Goal: Task Accomplishment & Management: Complete application form

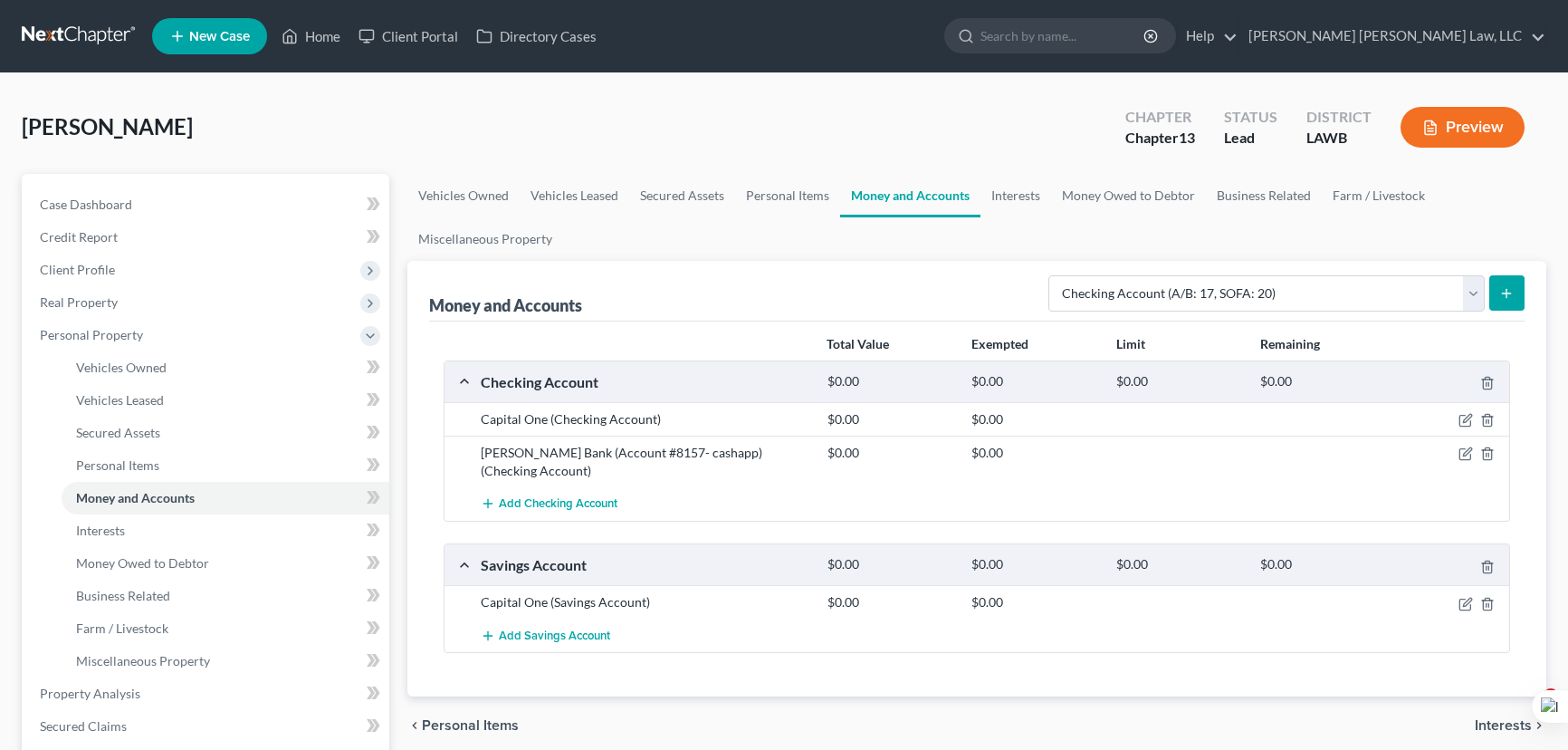
select select "checking"
click at [573, 113] on div "Truelove, Desiree Upgraded Chapter Chapter 13 Status Lead District LAWB Preview" at bounding box center [784, 134] width 1525 height 79
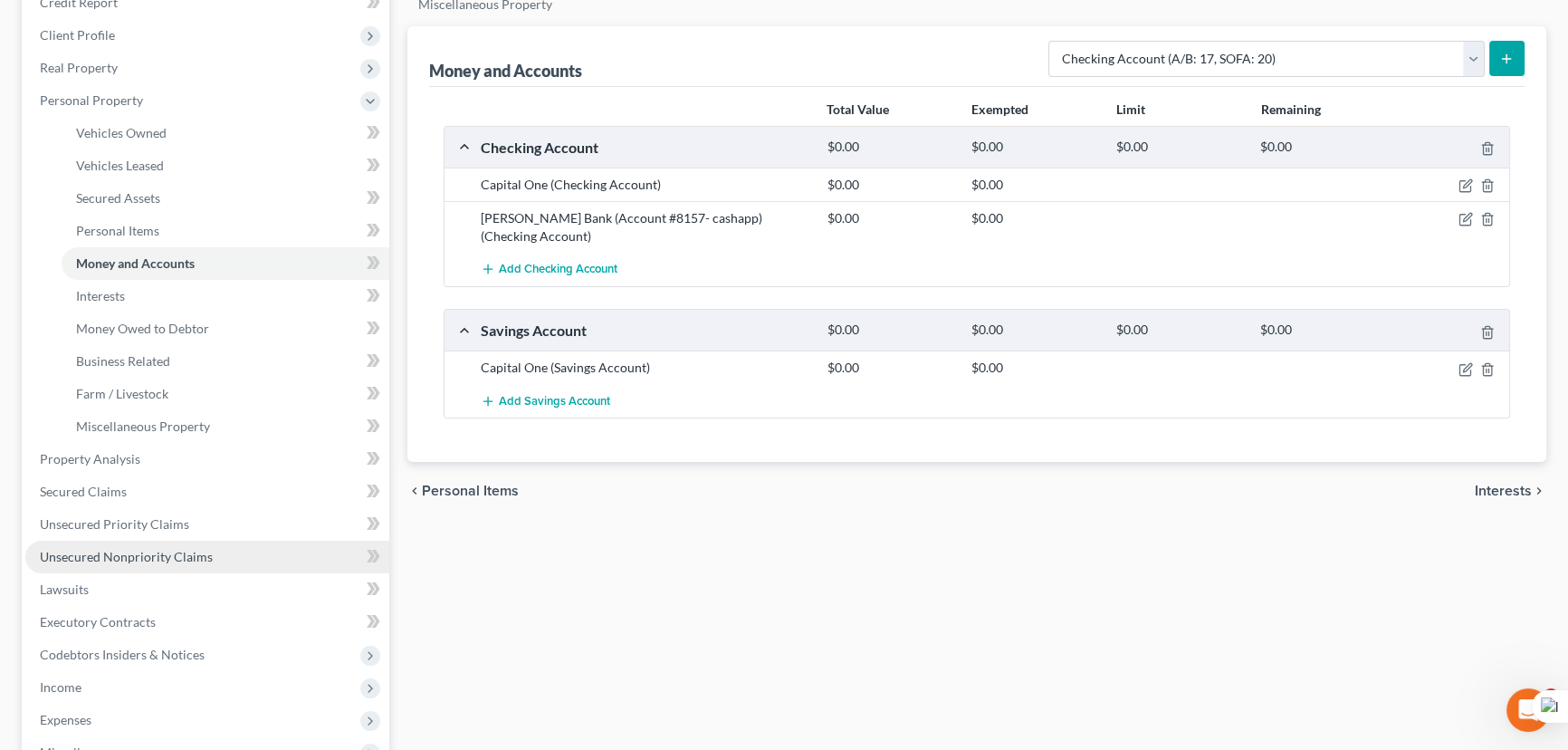
scroll to position [329, 0]
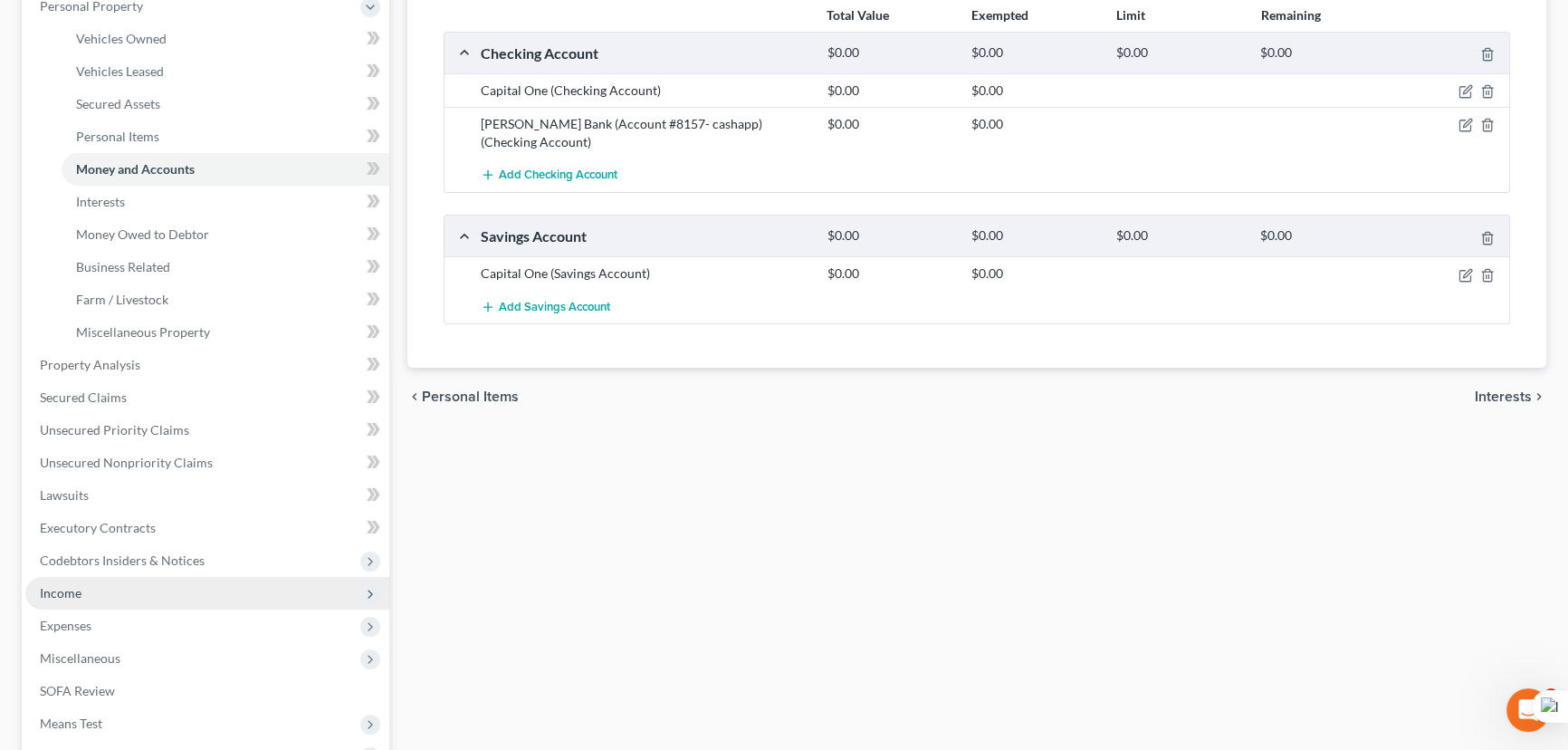
click at [139, 588] on span "Income" at bounding box center [208, 594] width 364 height 33
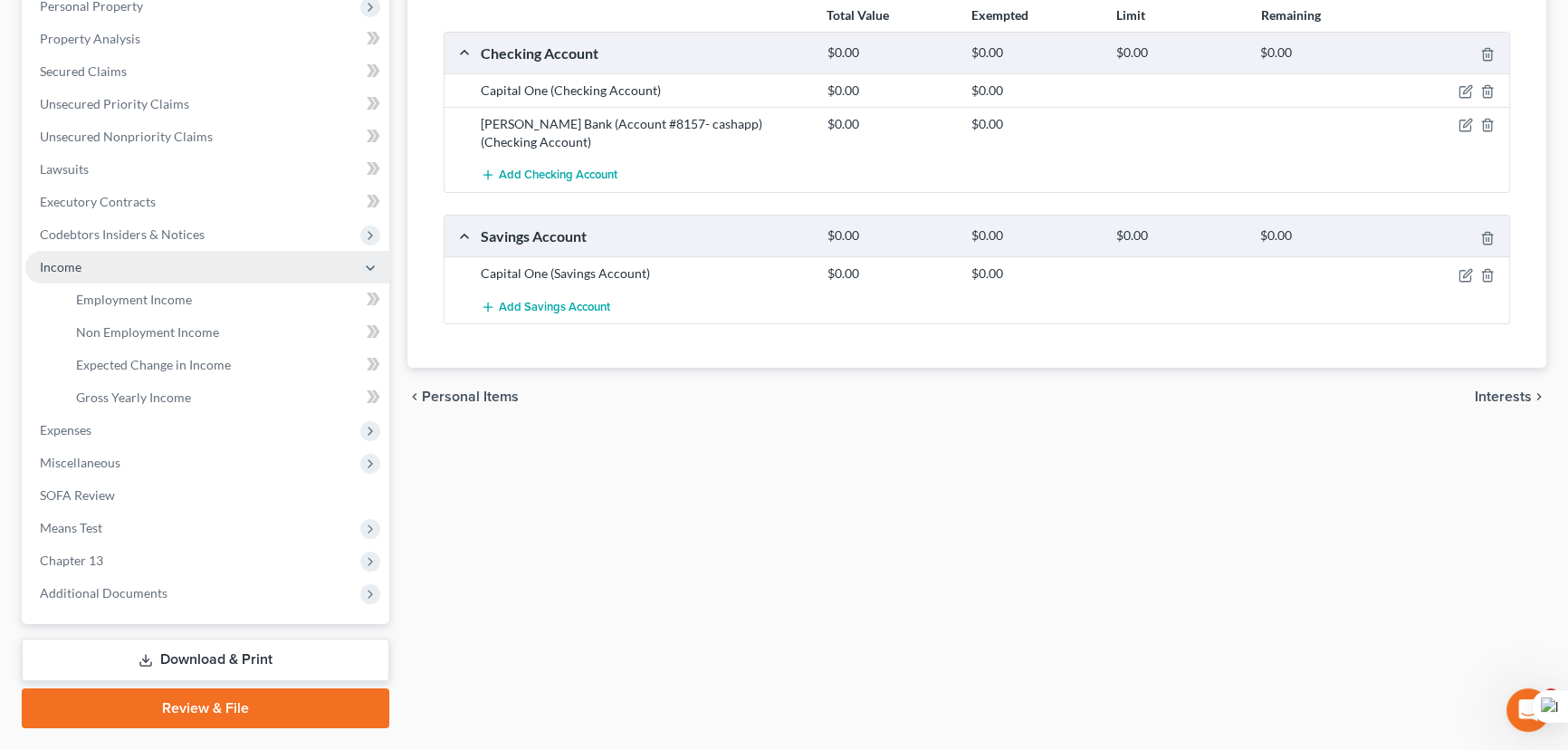
click at [157, 278] on span "Income" at bounding box center [208, 267] width 364 height 33
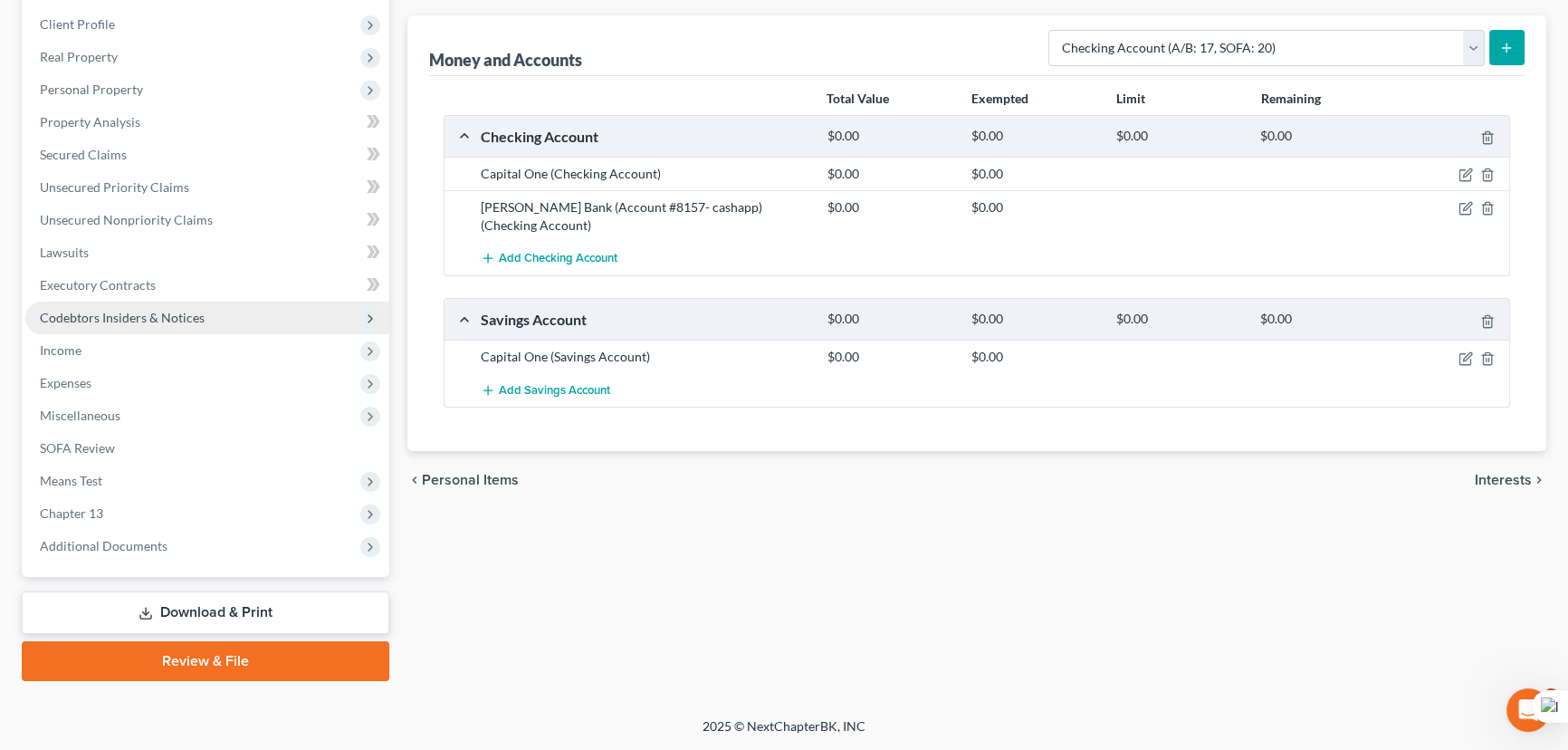
scroll to position [242, 0]
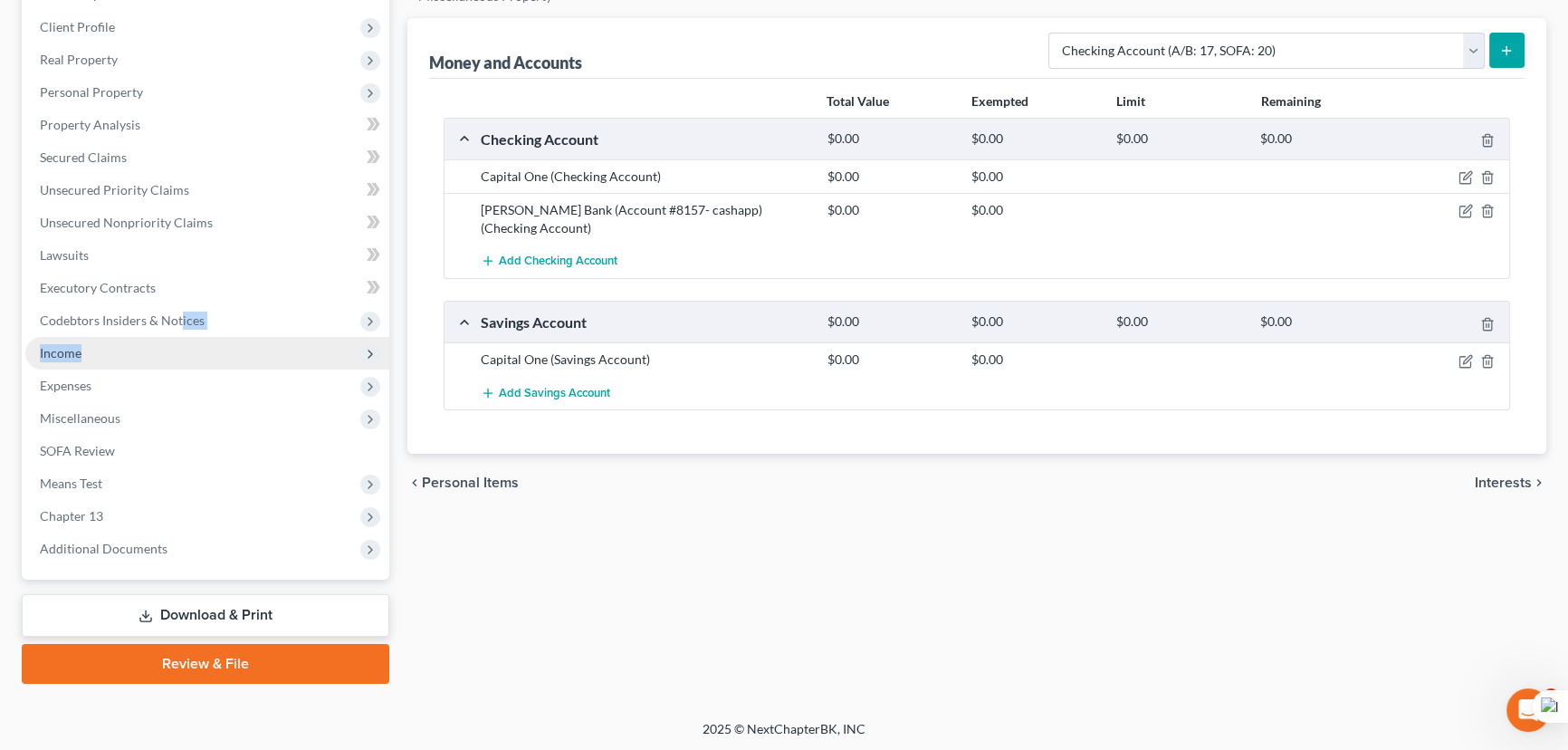
drag, startPoint x: 179, startPoint y: 332, endPoint x: 174, endPoint y: 346, distance: 14.9
click at [176, 341] on ul "Case Dashboard Payments Invoices Payments Payments Credit Report Client Profile" at bounding box center [208, 255] width 364 height 619
click at [172, 351] on span "Income" at bounding box center [208, 353] width 364 height 33
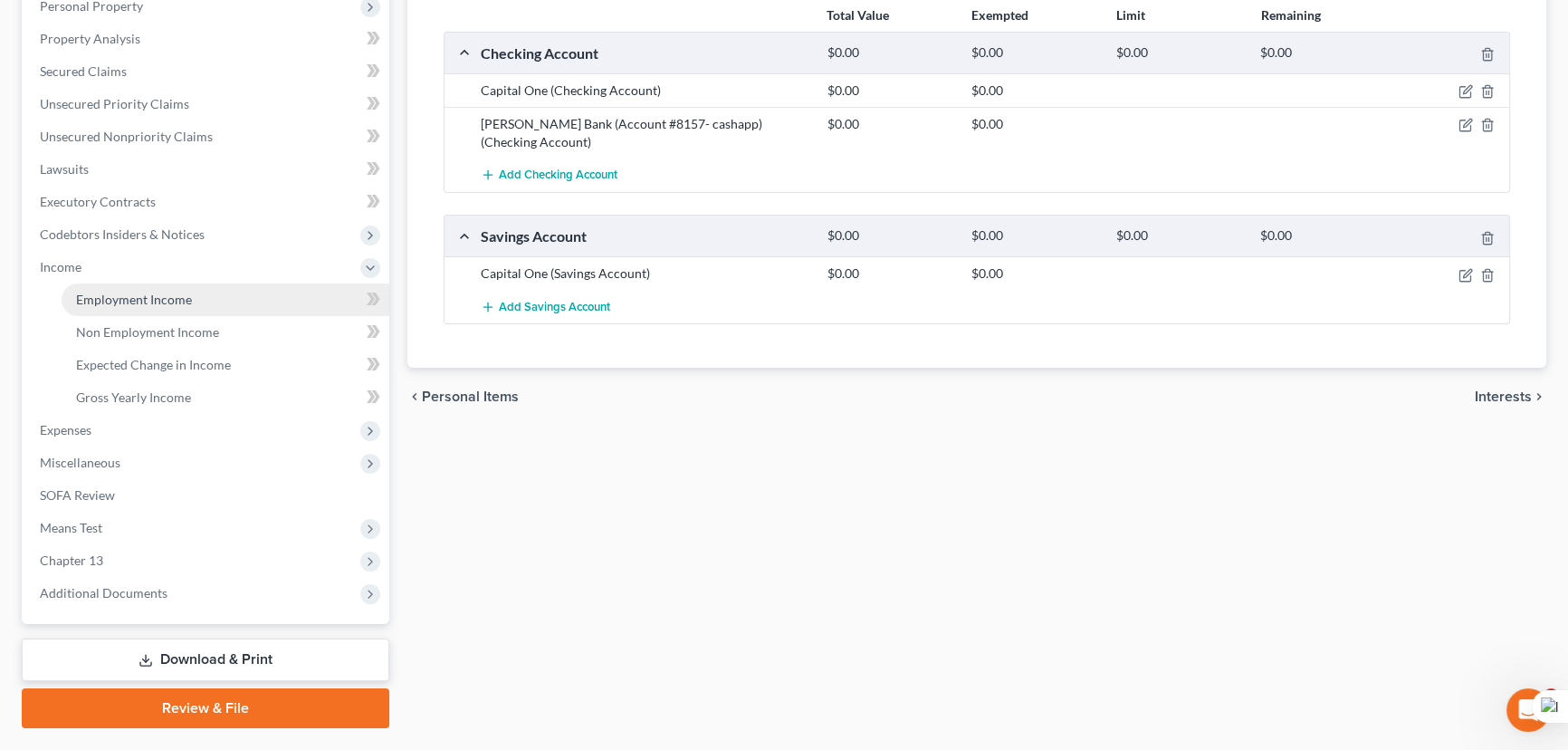
click at [176, 300] on span "Employment Income" at bounding box center [133, 299] width 116 height 16
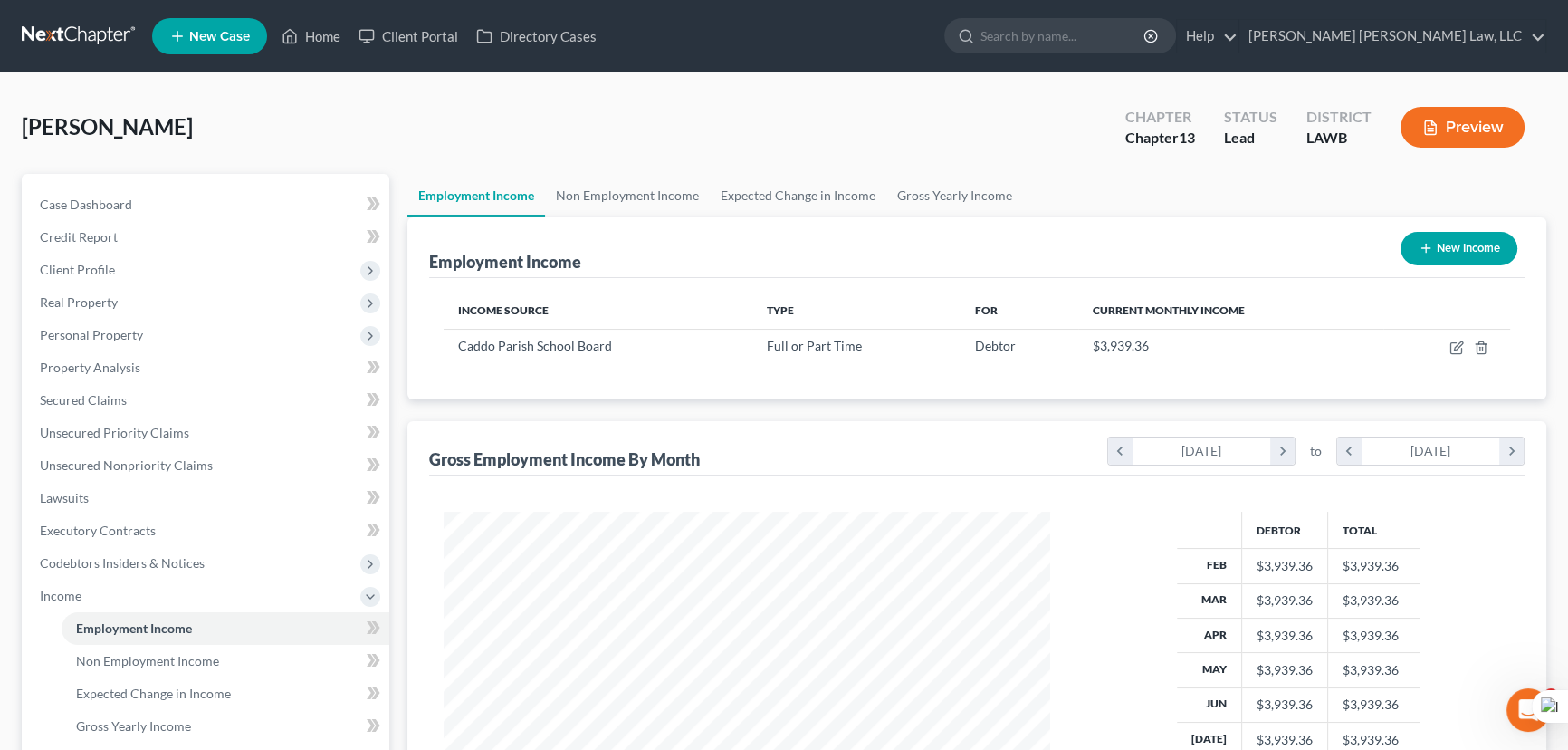
click at [124, 37] on link at bounding box center [80, 37] width 116 height 33
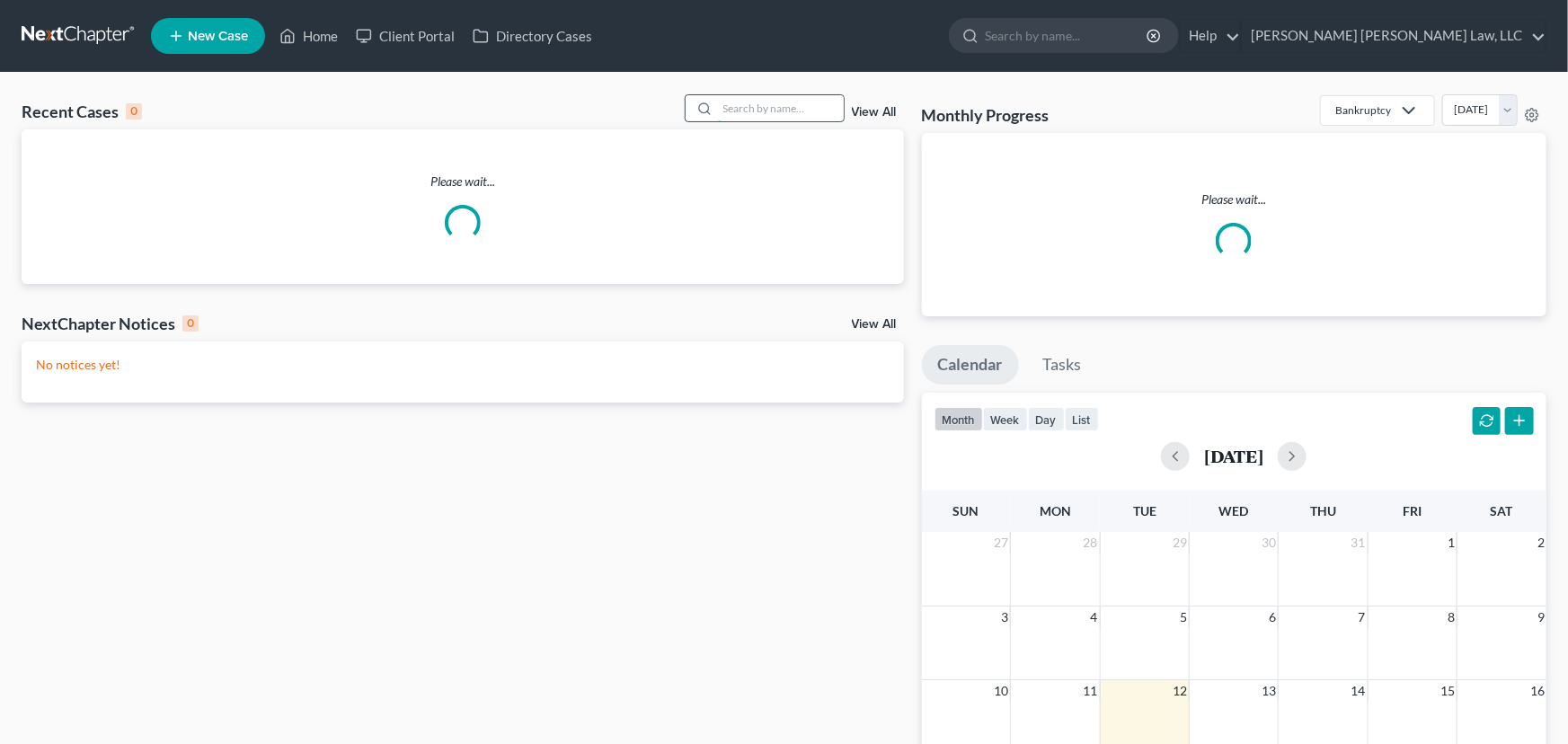
click at [808, 109] on input "search" at bounding box center [780, 108] width 126 height 26
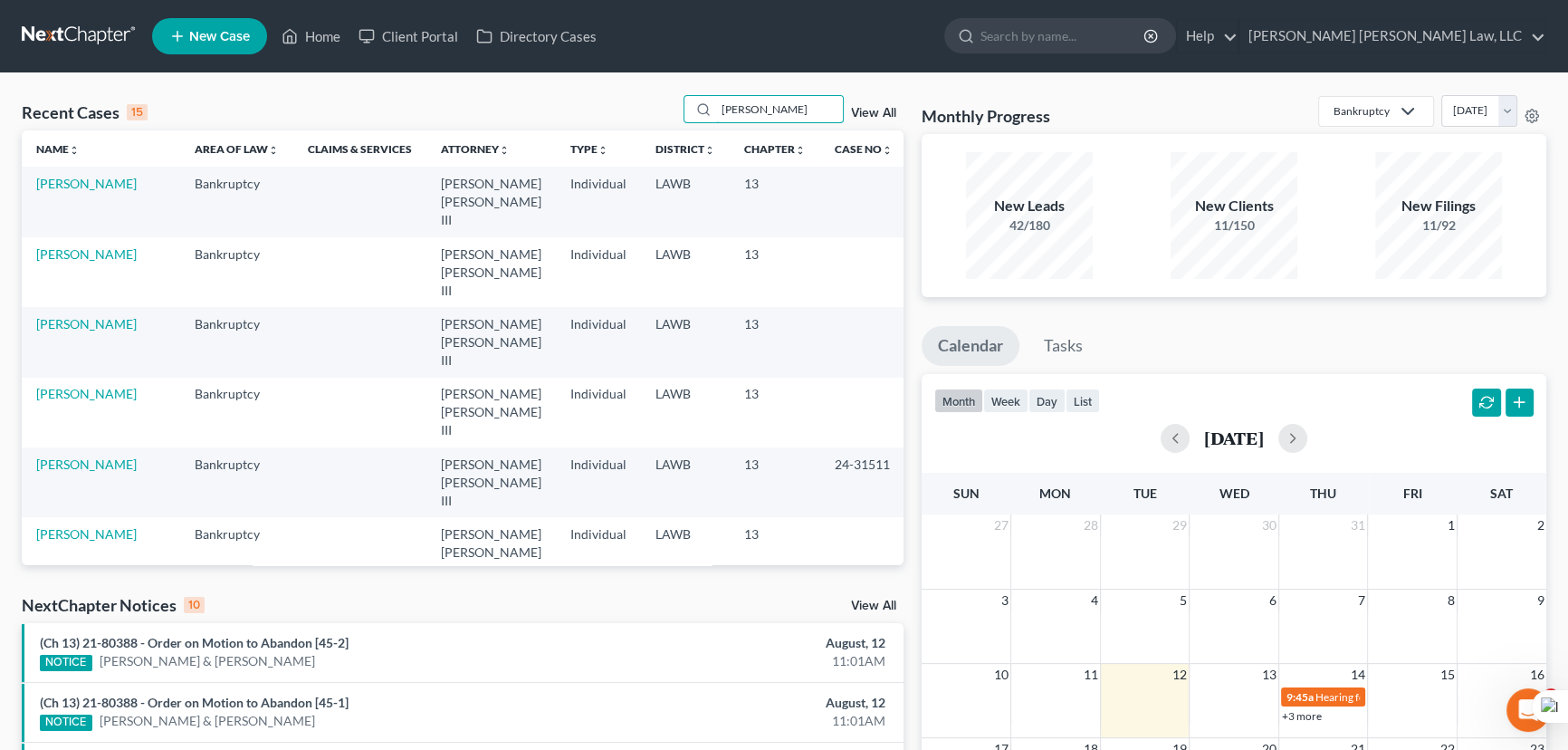
type input "[PERSON_NAME]"
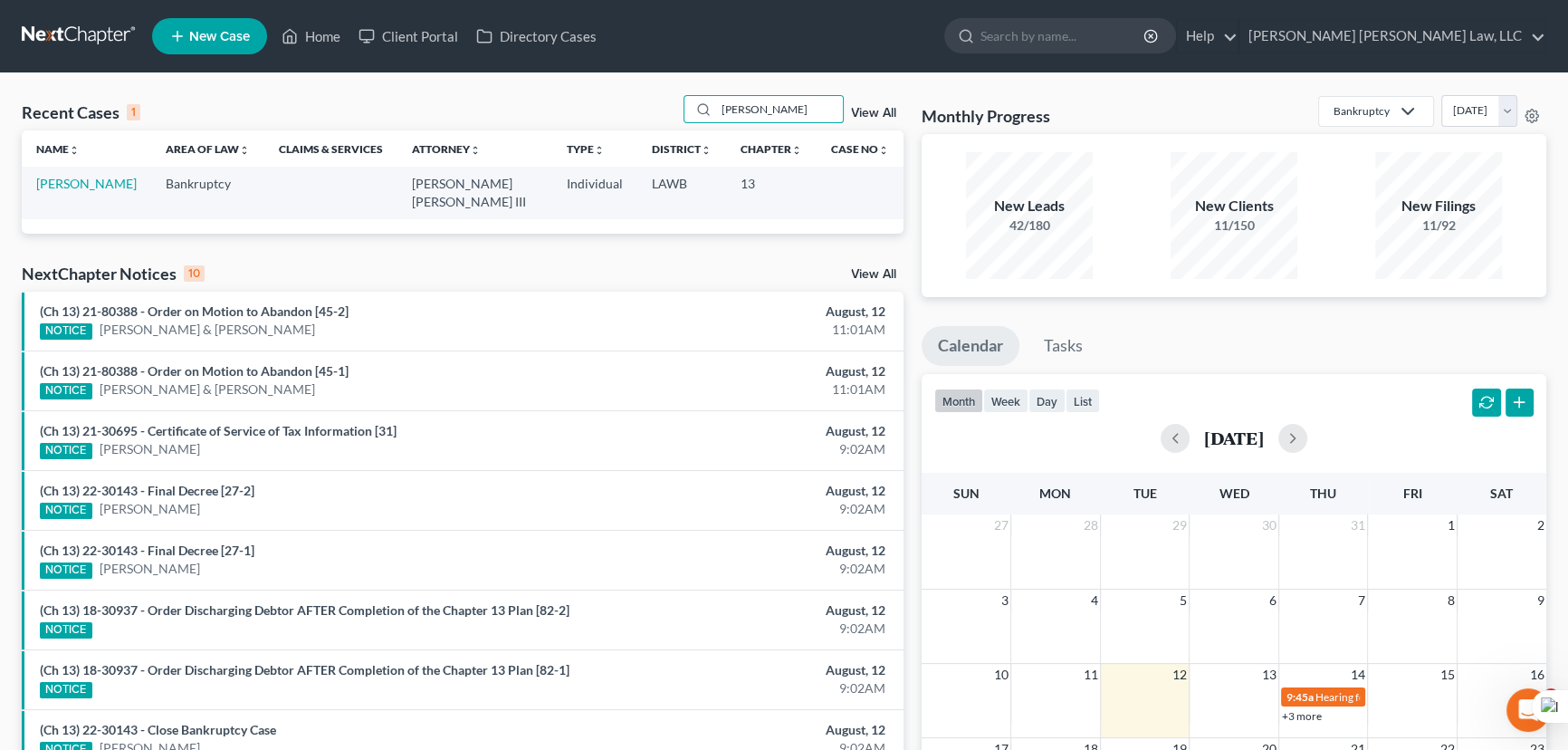
click at [90, 174] on td "[PERSON_NAME]" at bounding box center [87, 192] width 130 height 51
click at [85, 182] on link "[PERSON_NAME]" at bounding box center [87, 183] width 101 height 16
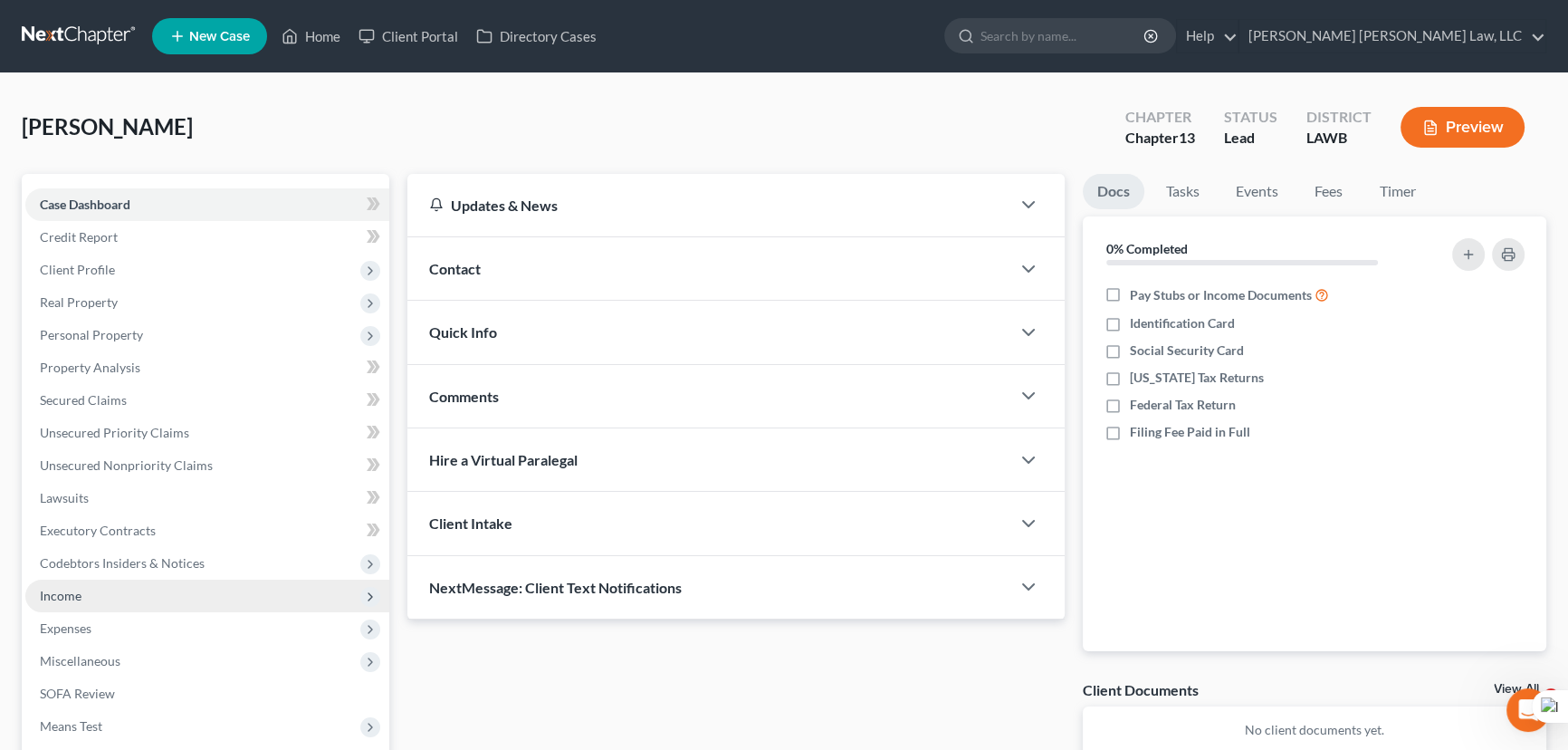
click at [132, 595] on span "Income" at bounding box center [208, 596] width 364 height 33
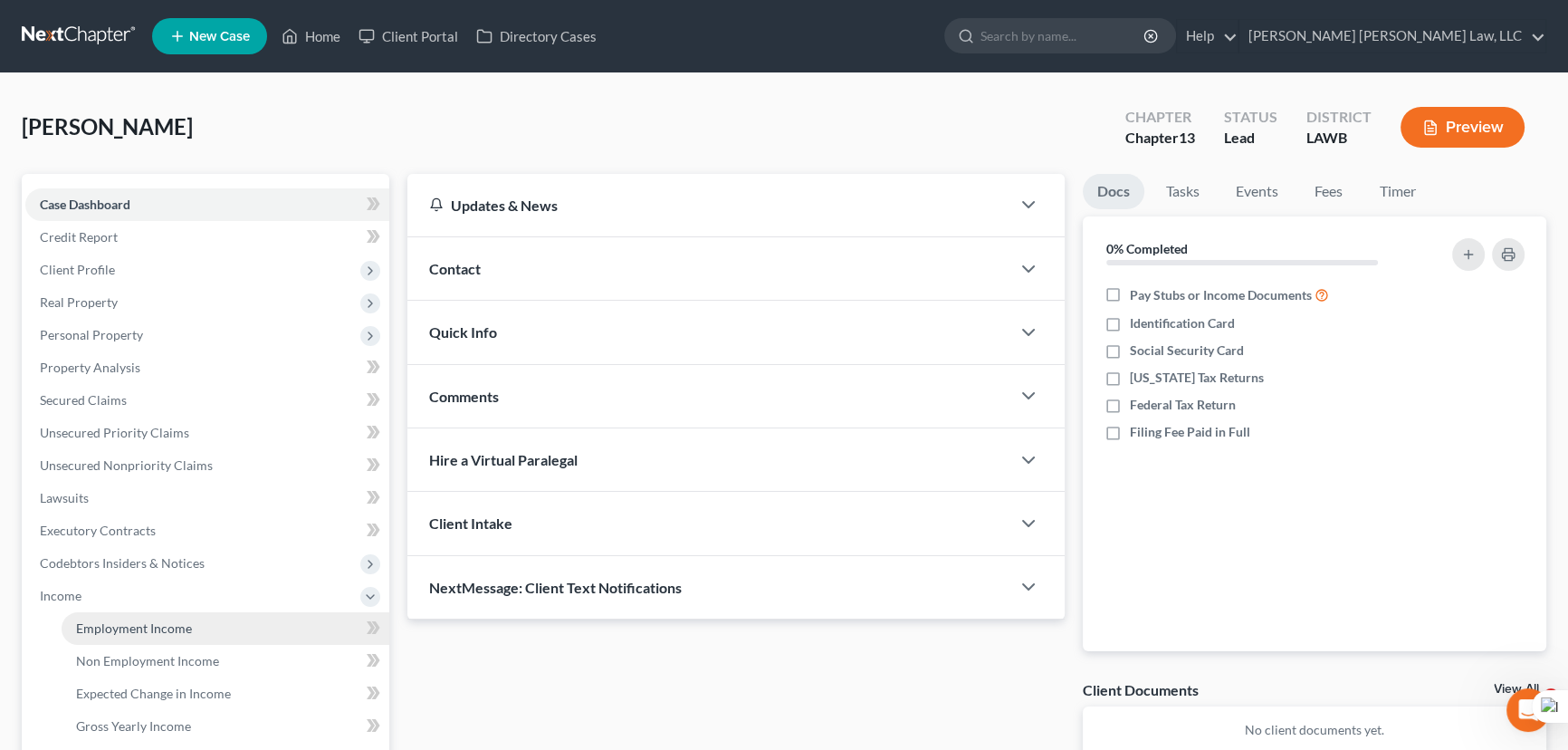
click at [128, 623] on span "Employment Income" at bounding box center [133, 627] width 116 height 16
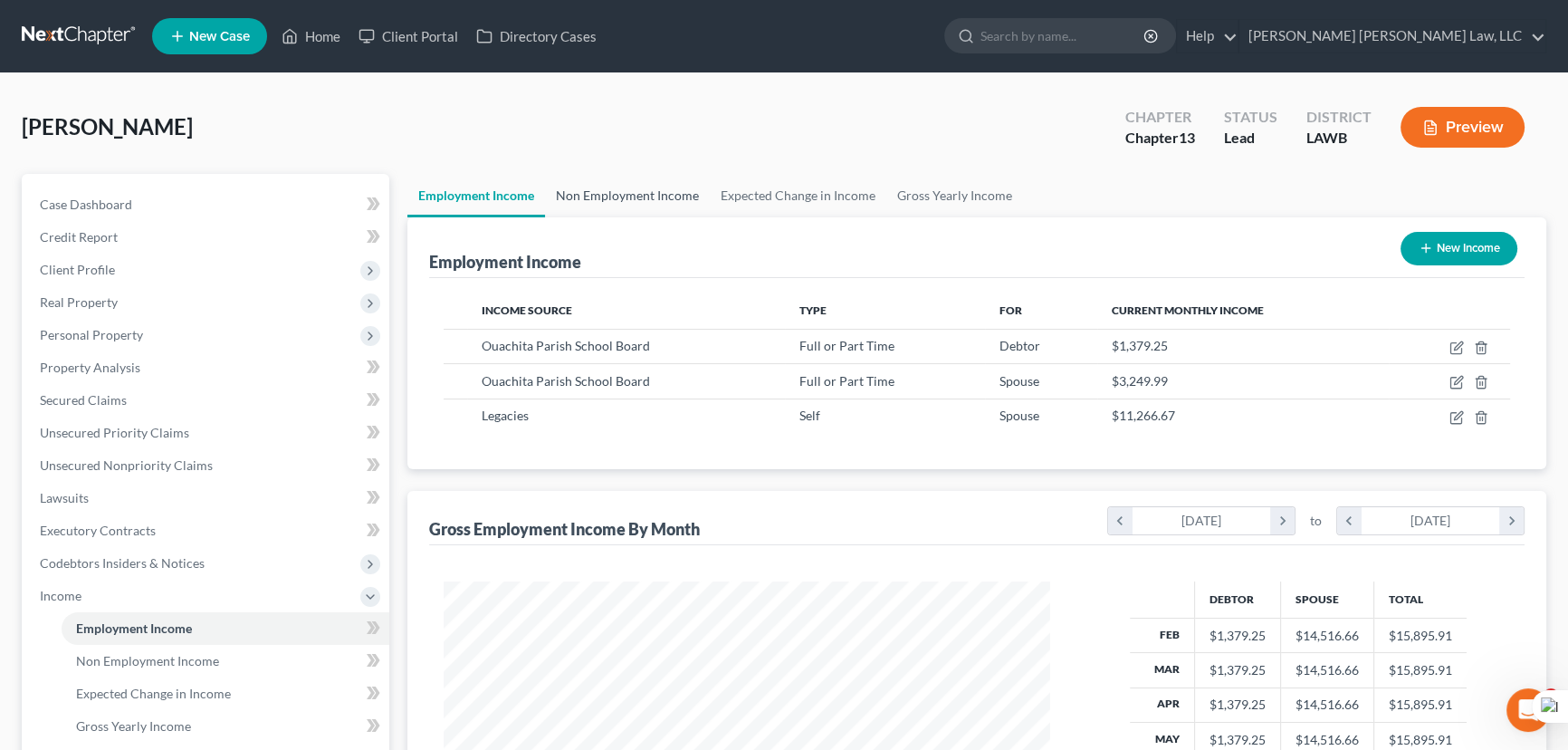
click at [650, 195] on link "Non Employment Income" at bounding box center [627, 196] width 165 height 44
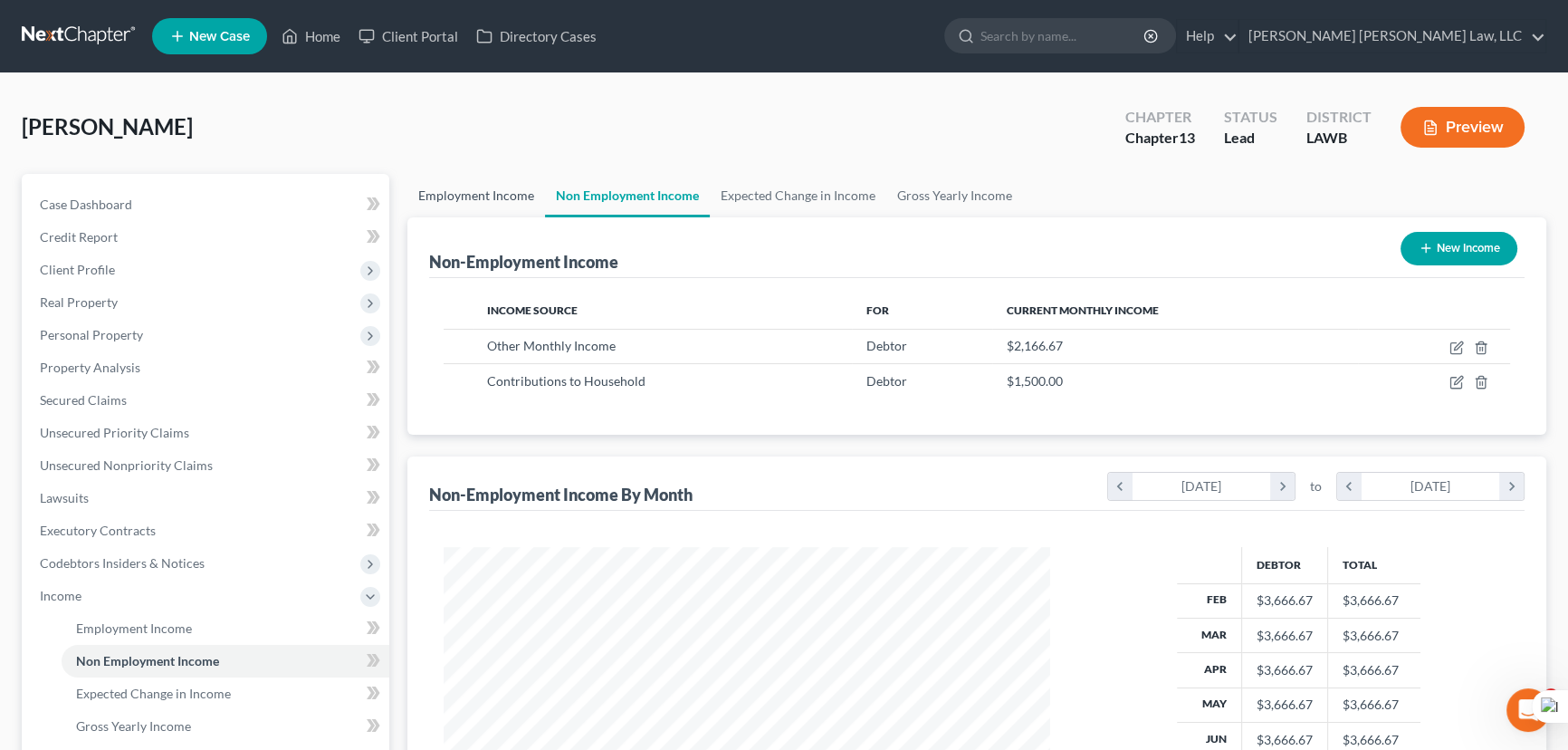
scroll to position [325, 643]
click at [486, 192] on link "Employment Income" at bounding box center [476, 196] width 138 height 44
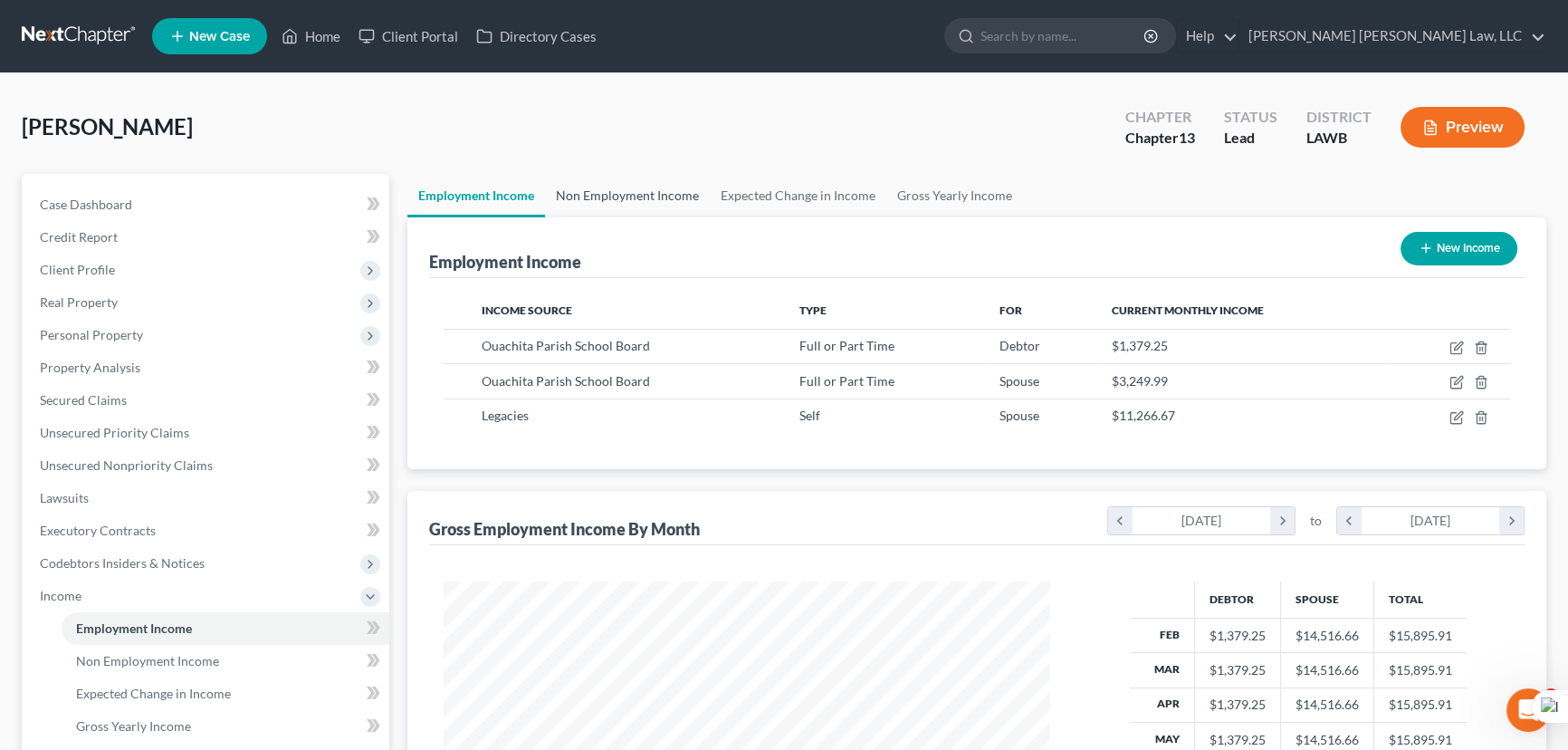
click at [563, 195] on link "Non Employment Income" at bounding box center [627, 196] width 165 height 44
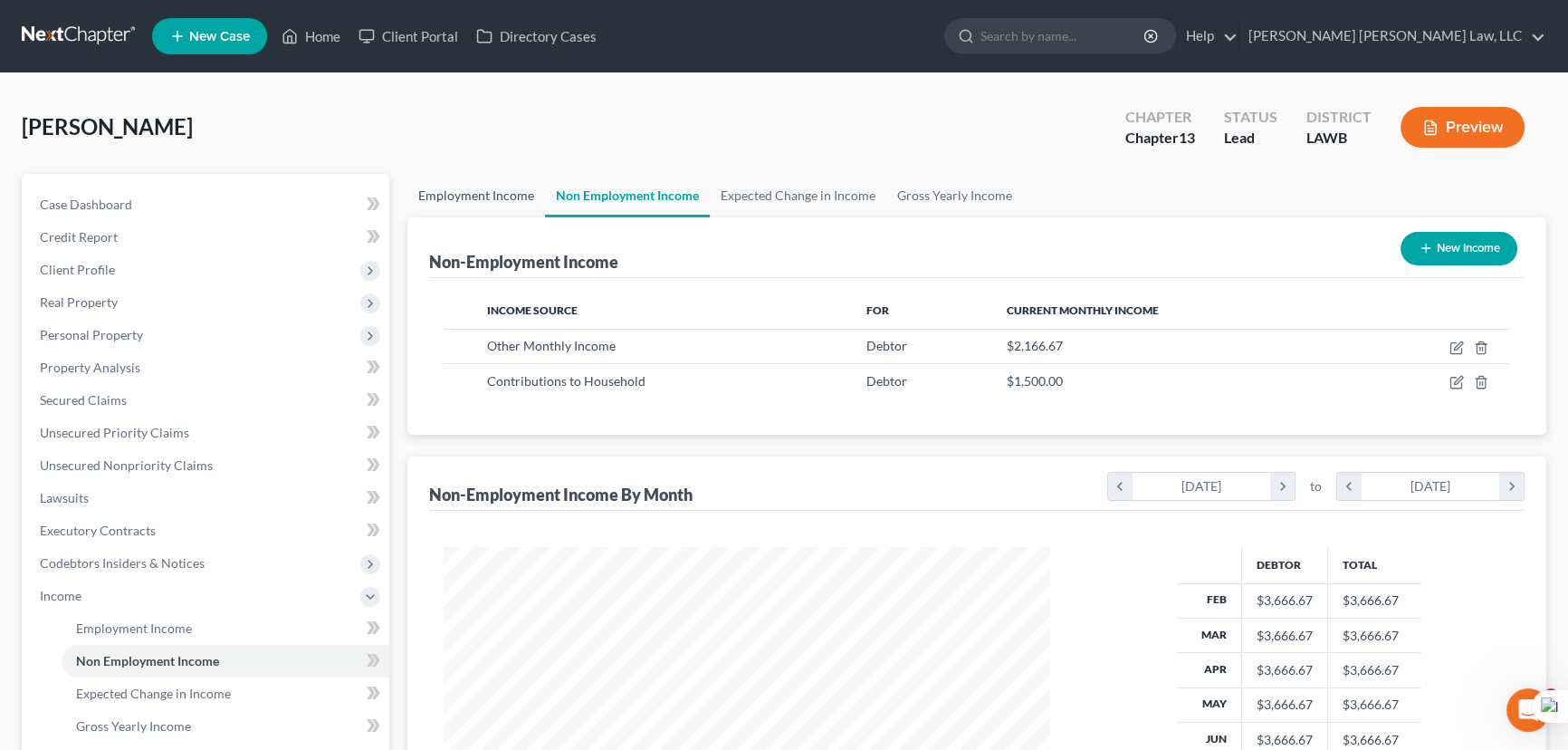
scroll to position [325, 643]
click at [496, 211] on link "Employment Income" at bounding box center [476, 196] width 138 height 44
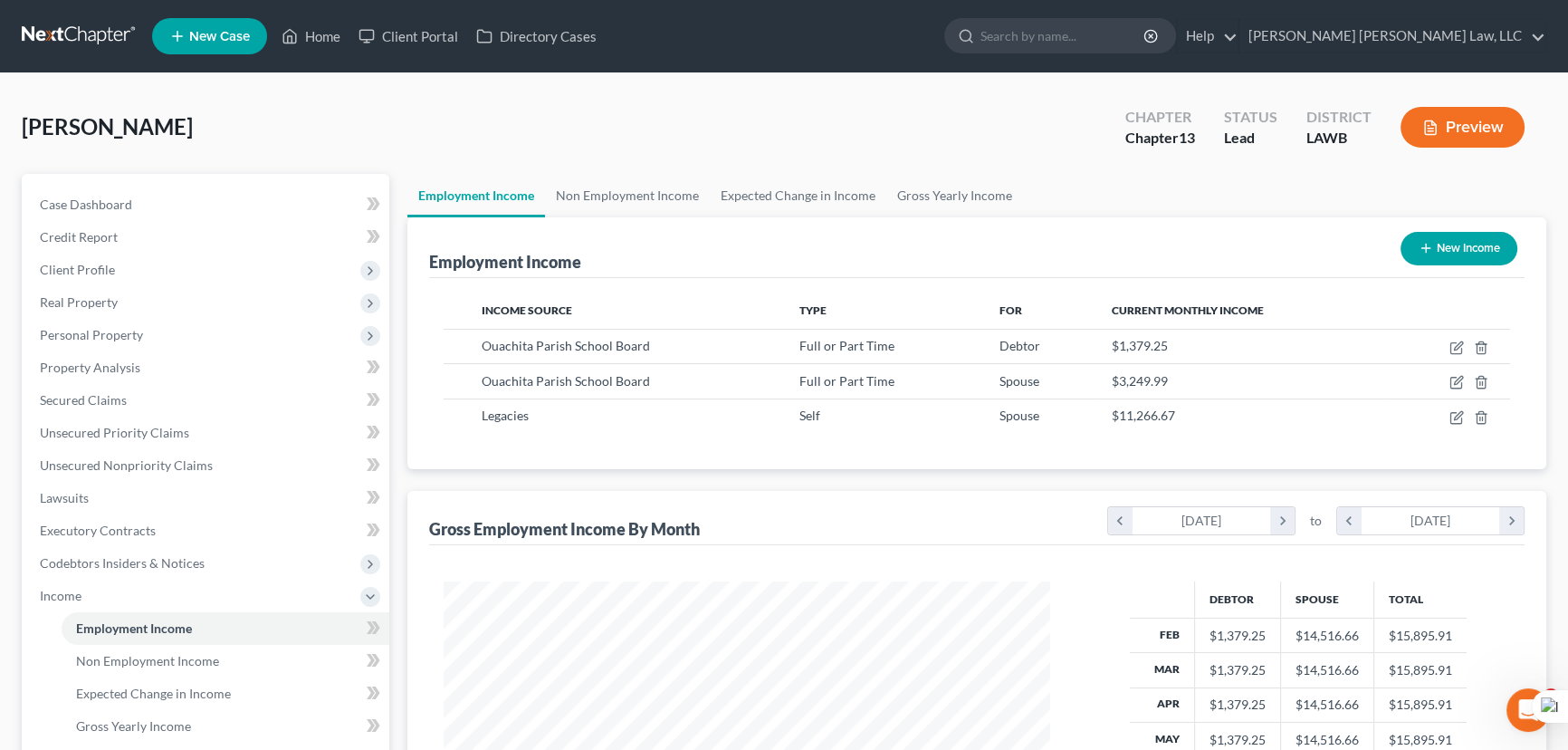
scroll to position [325, 643]
click at [568, 190] on link "Non Employment Income" at bounding box center [627, 196] width 165 height 44
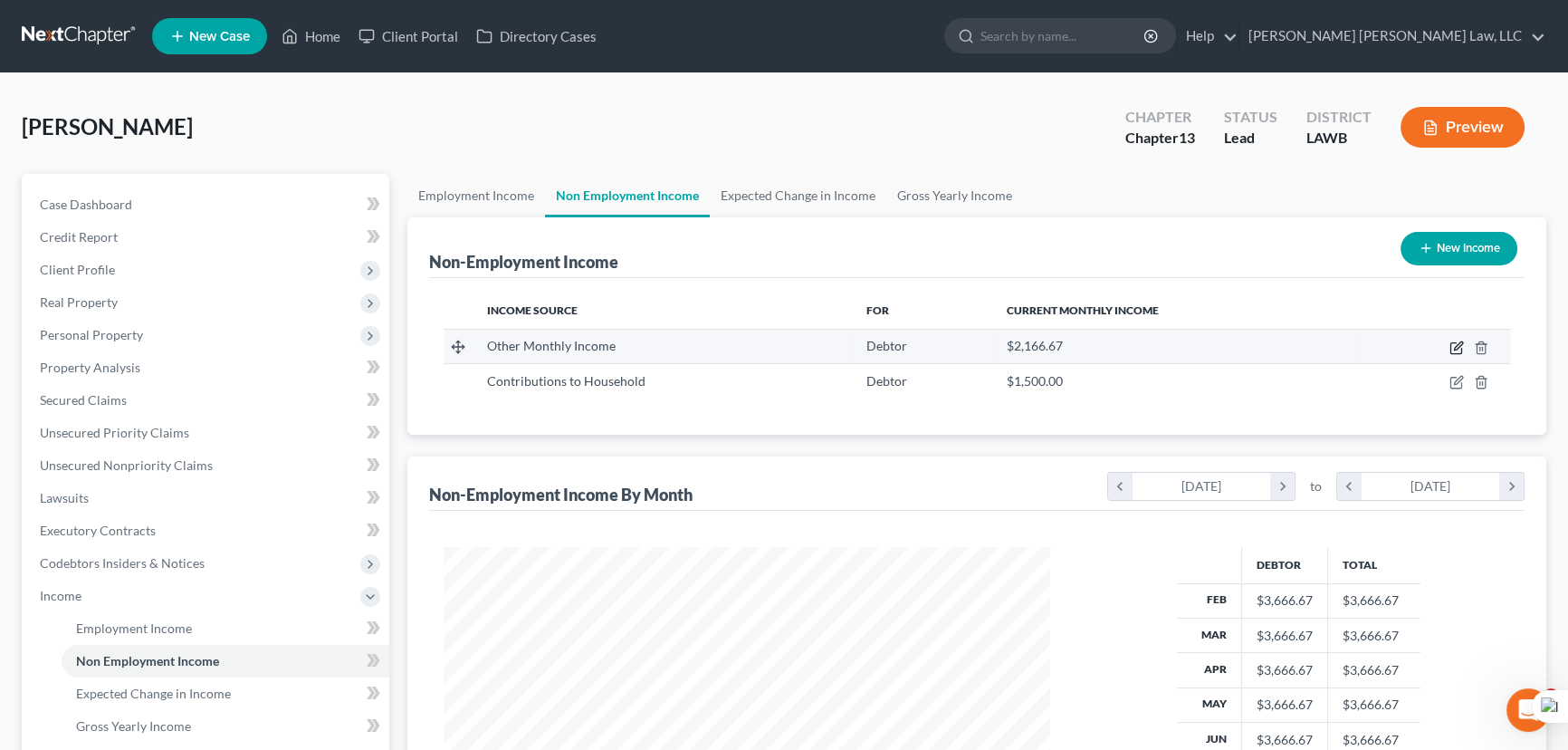
click at [1458, 343] on icon "button" at bounding box center [1458, 345] width 8 height 8
select select "13"
select select "3"
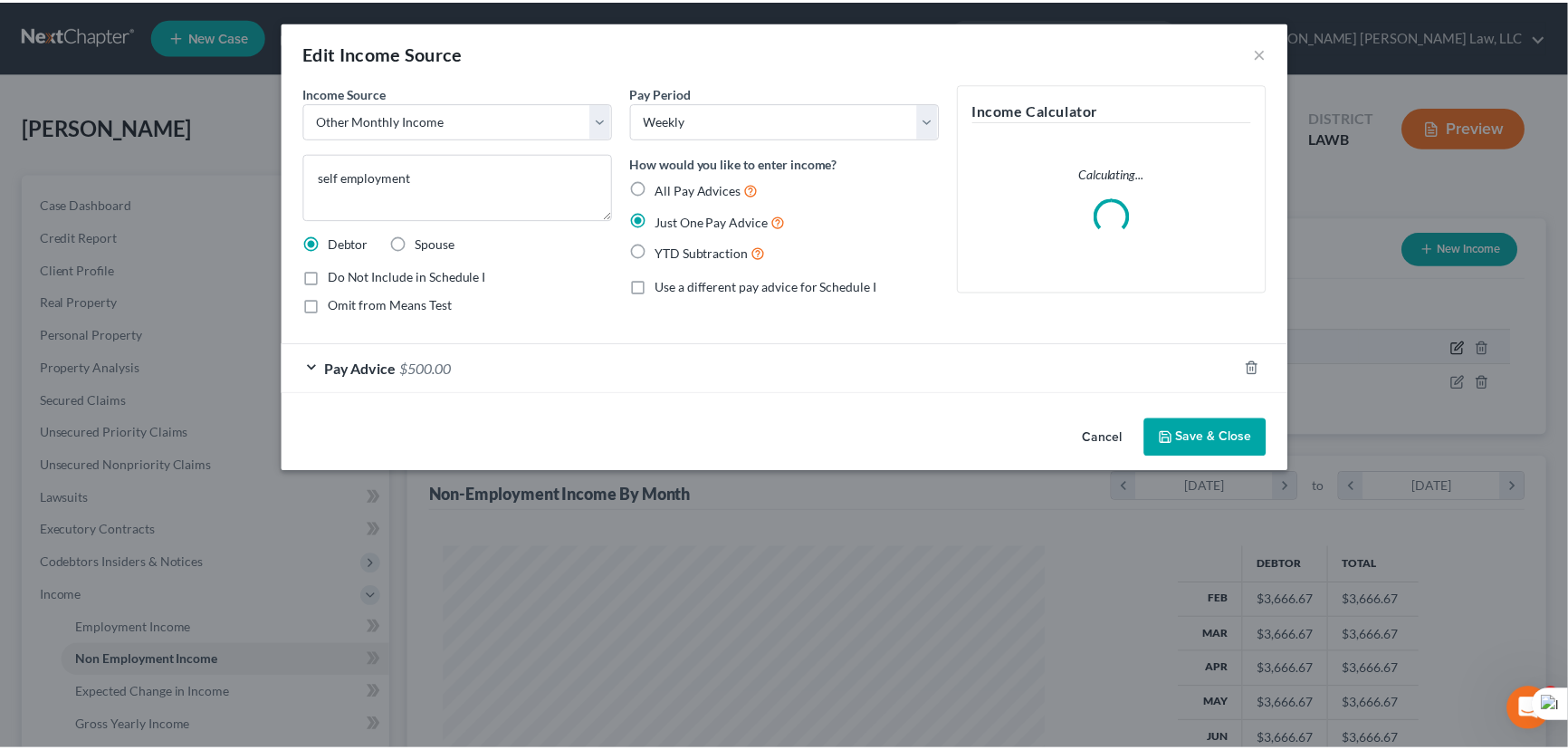
scroll to position [325, 648]
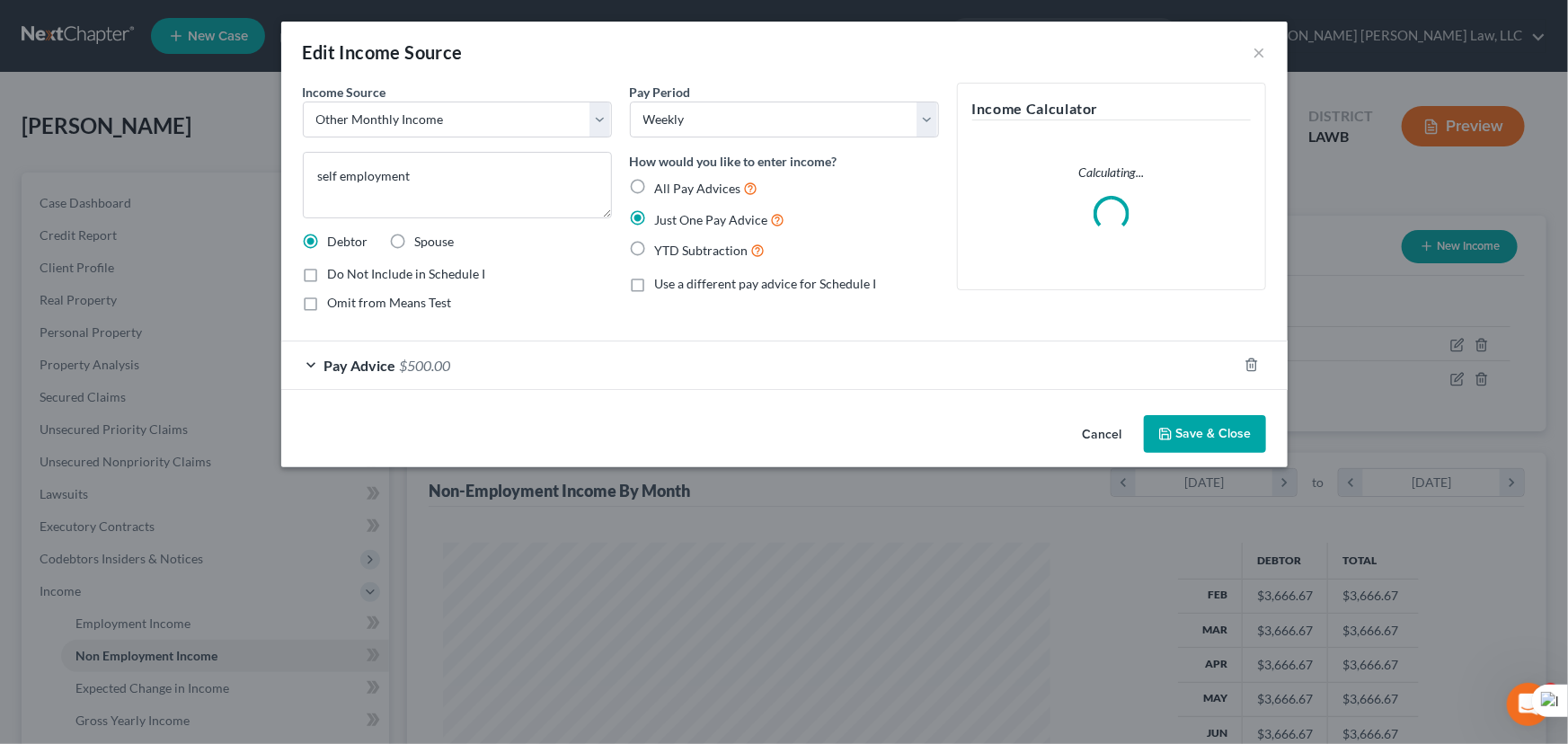
click at [1249, 422] on button "Save & Close" at bounding box center [1205, 435] width 122 height 38
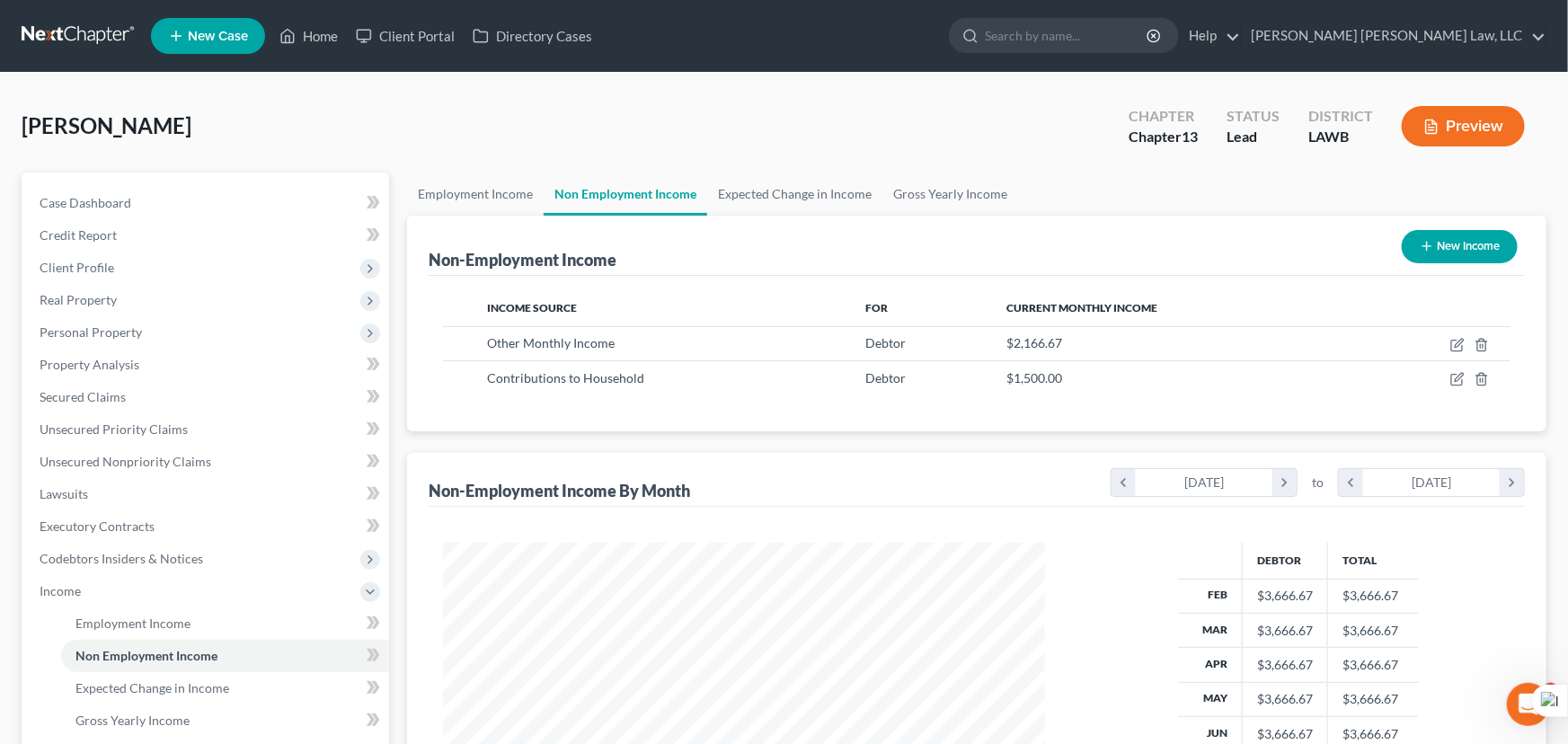
scroll to position [898282, 898055]
click at [1447, 382] on icon "button" at bounding box center [1446, 379] width 15 height 15
select select "8"
select select "0"
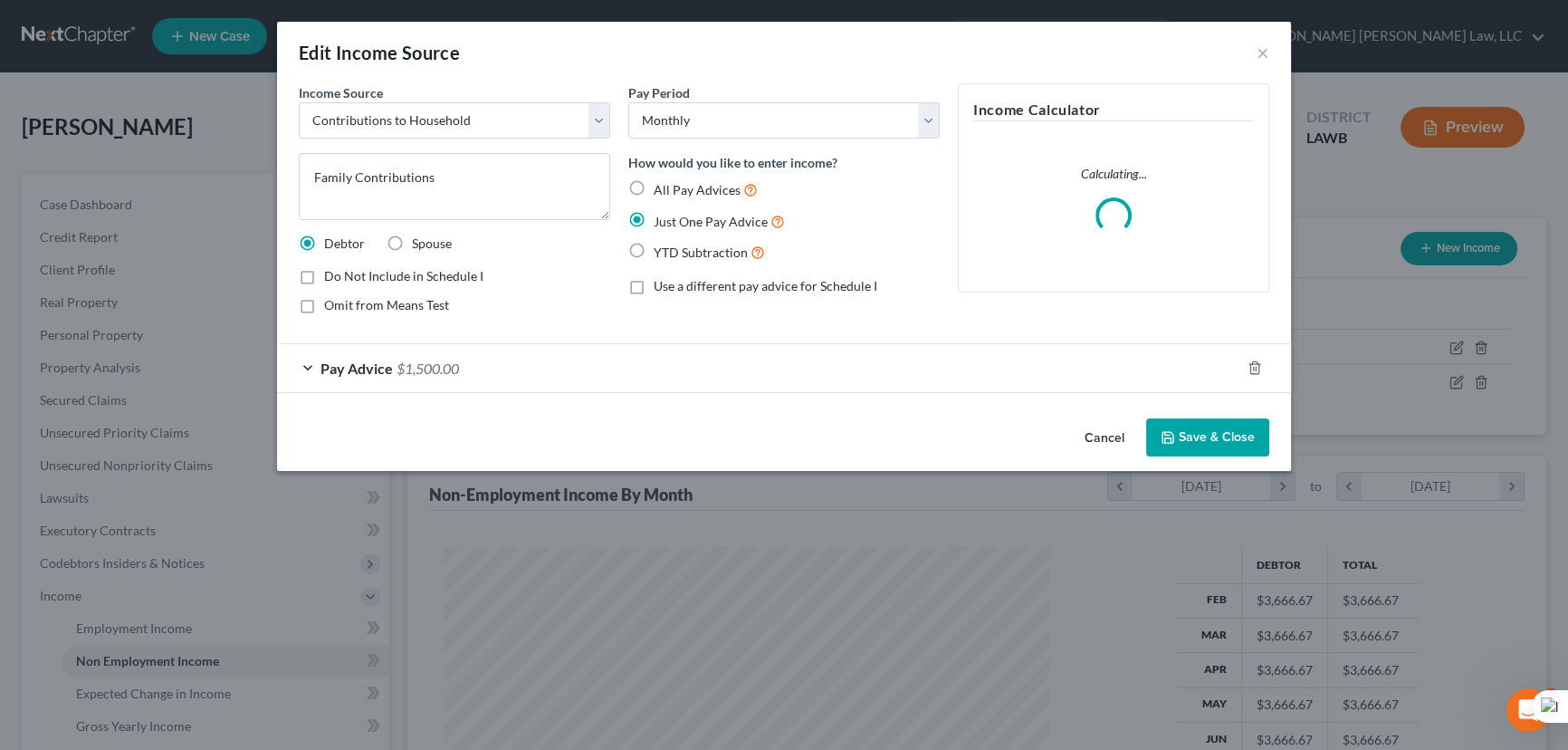
scroll to position [325, 648]
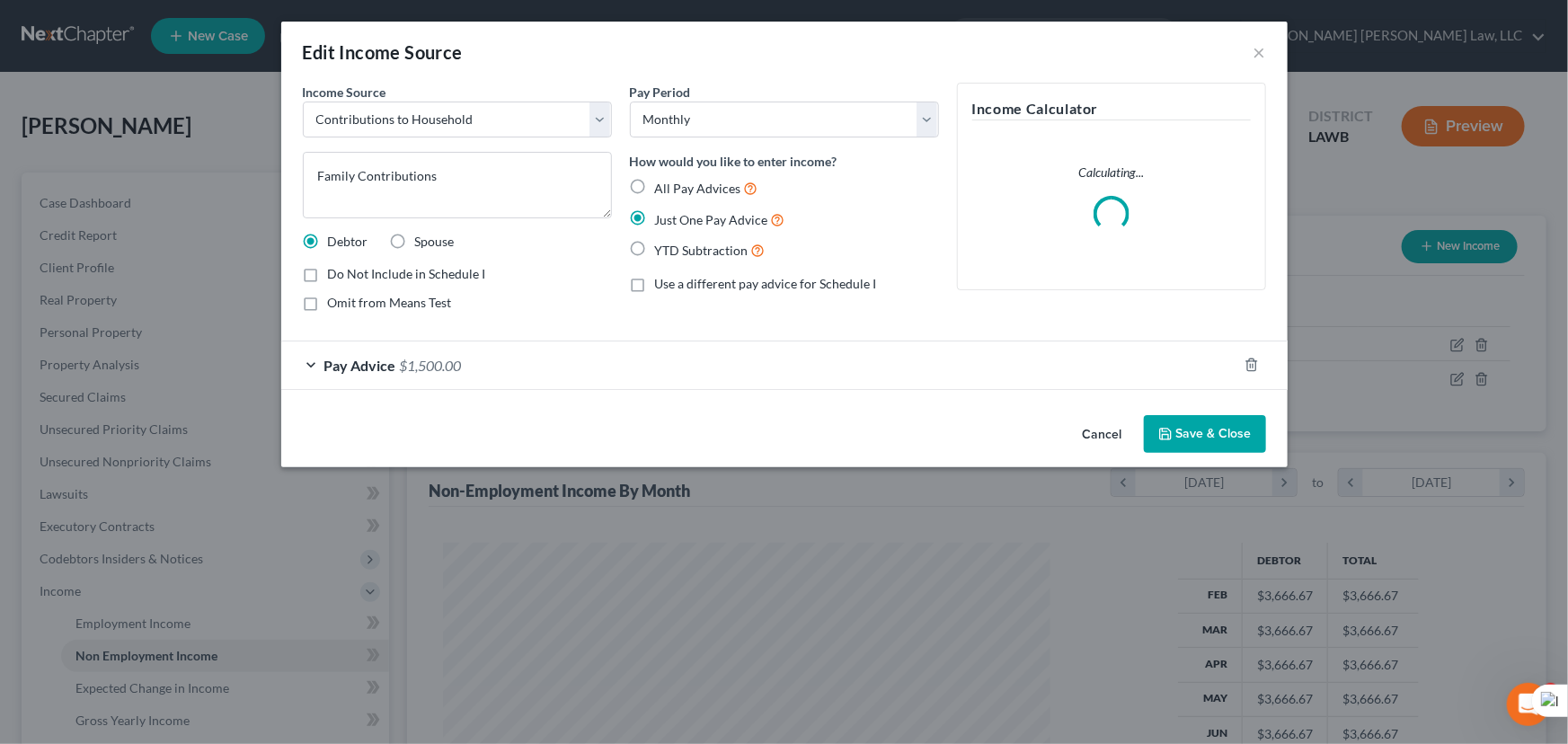
click at [1240, 438] on button "Save & Close" at bounding box center [1205, 435] width 122 height 38
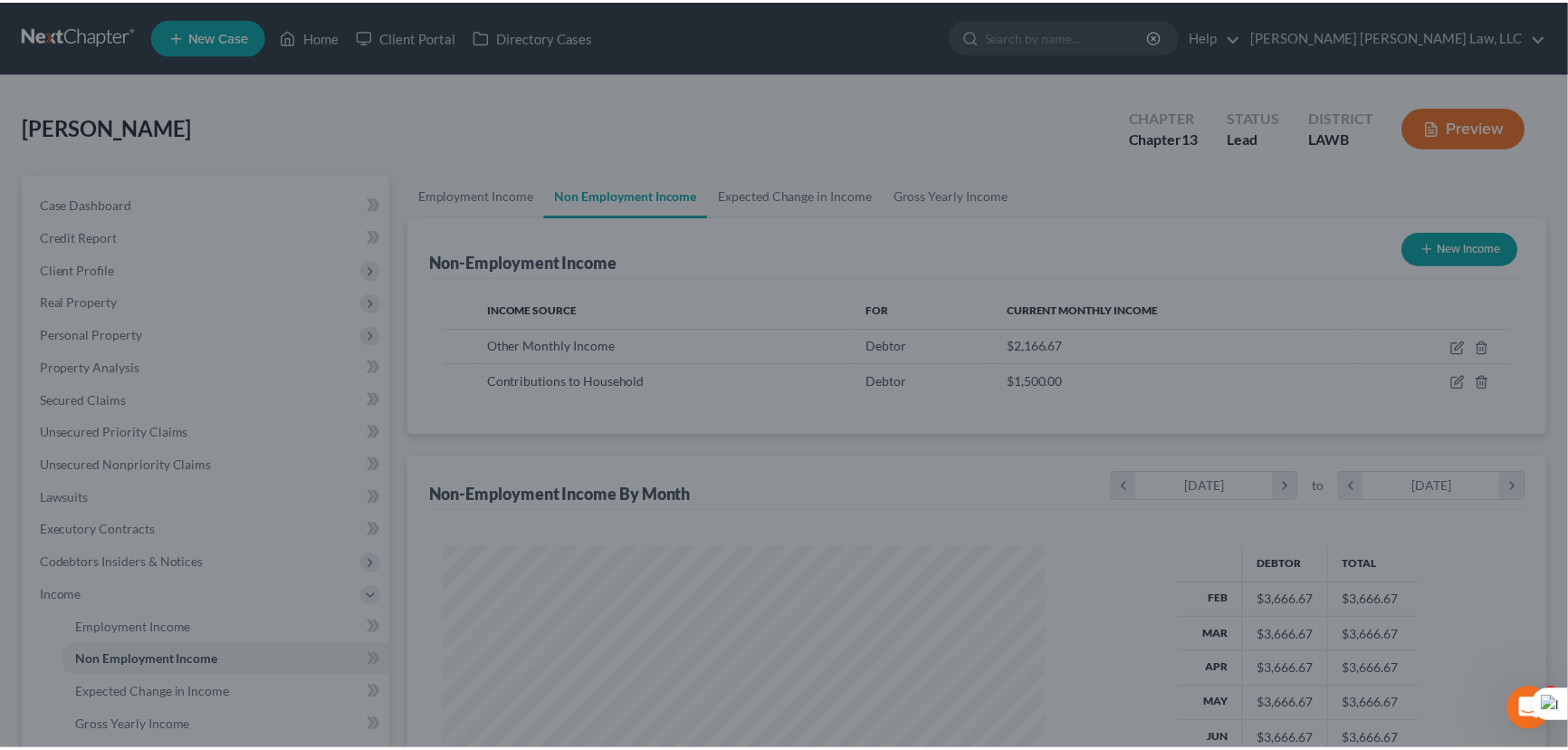
scroll to position [905526, 904862]
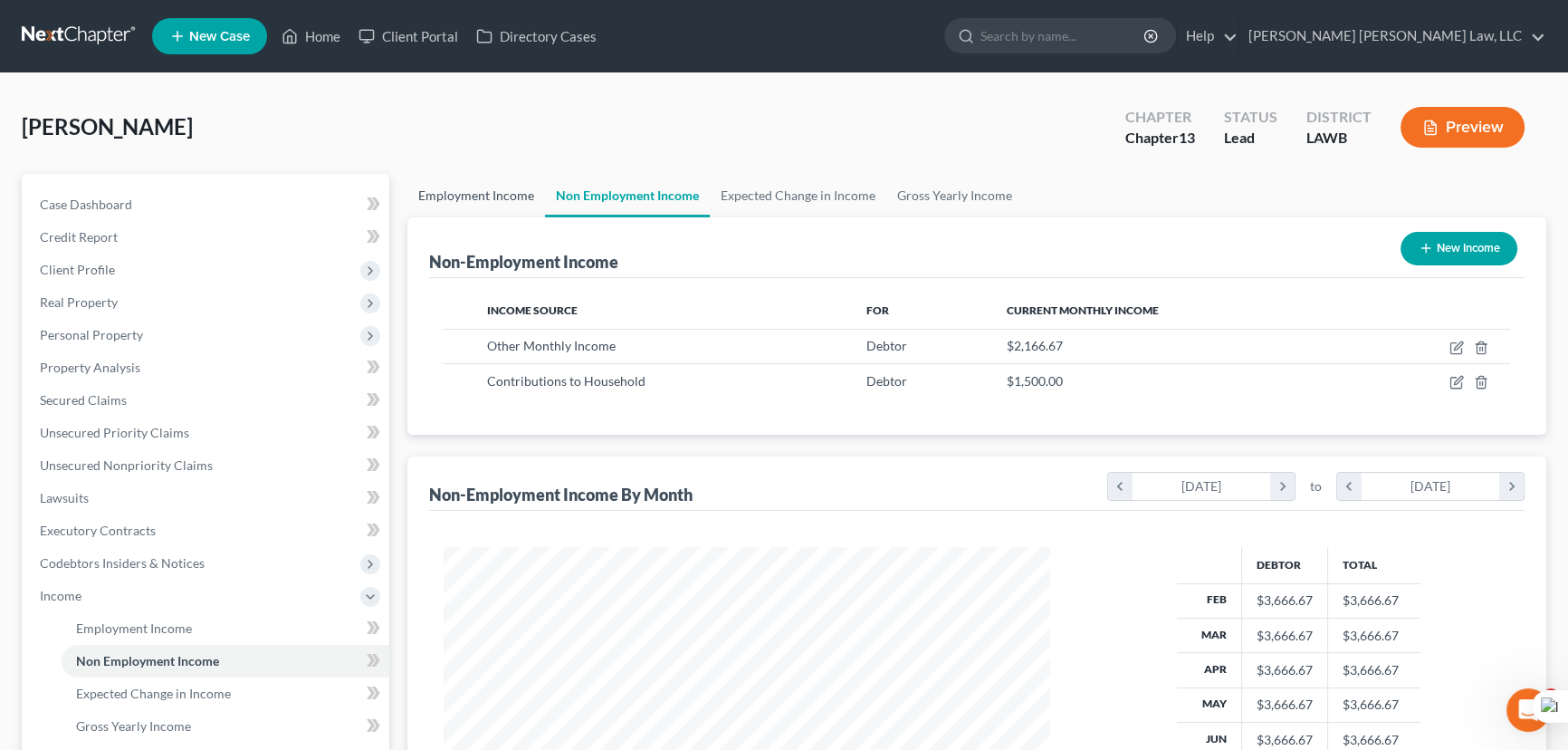
click at [465, 197] on link "Employment Income" at bounding box center [476, 196] width 138 height 44
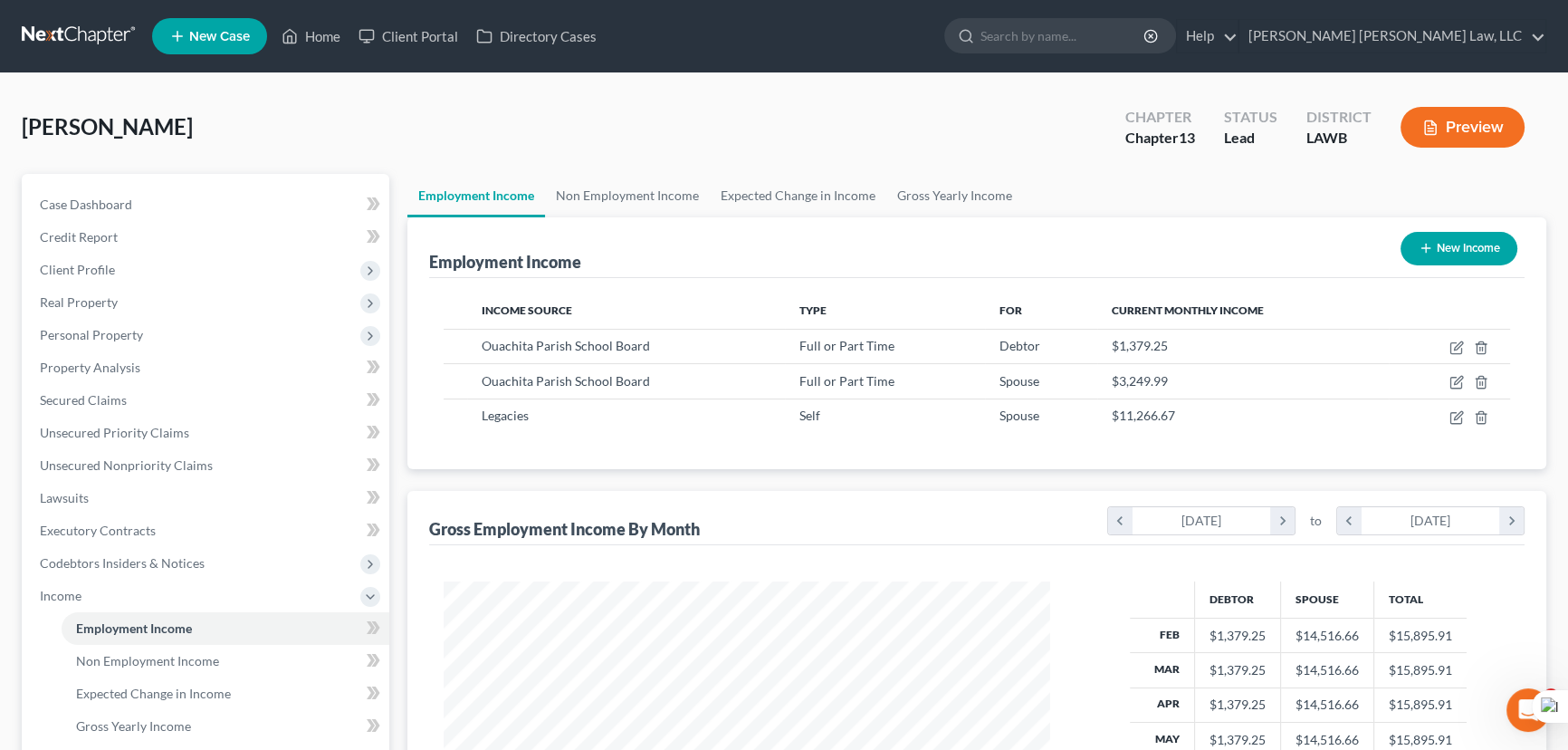
scroll to position [325, 643]
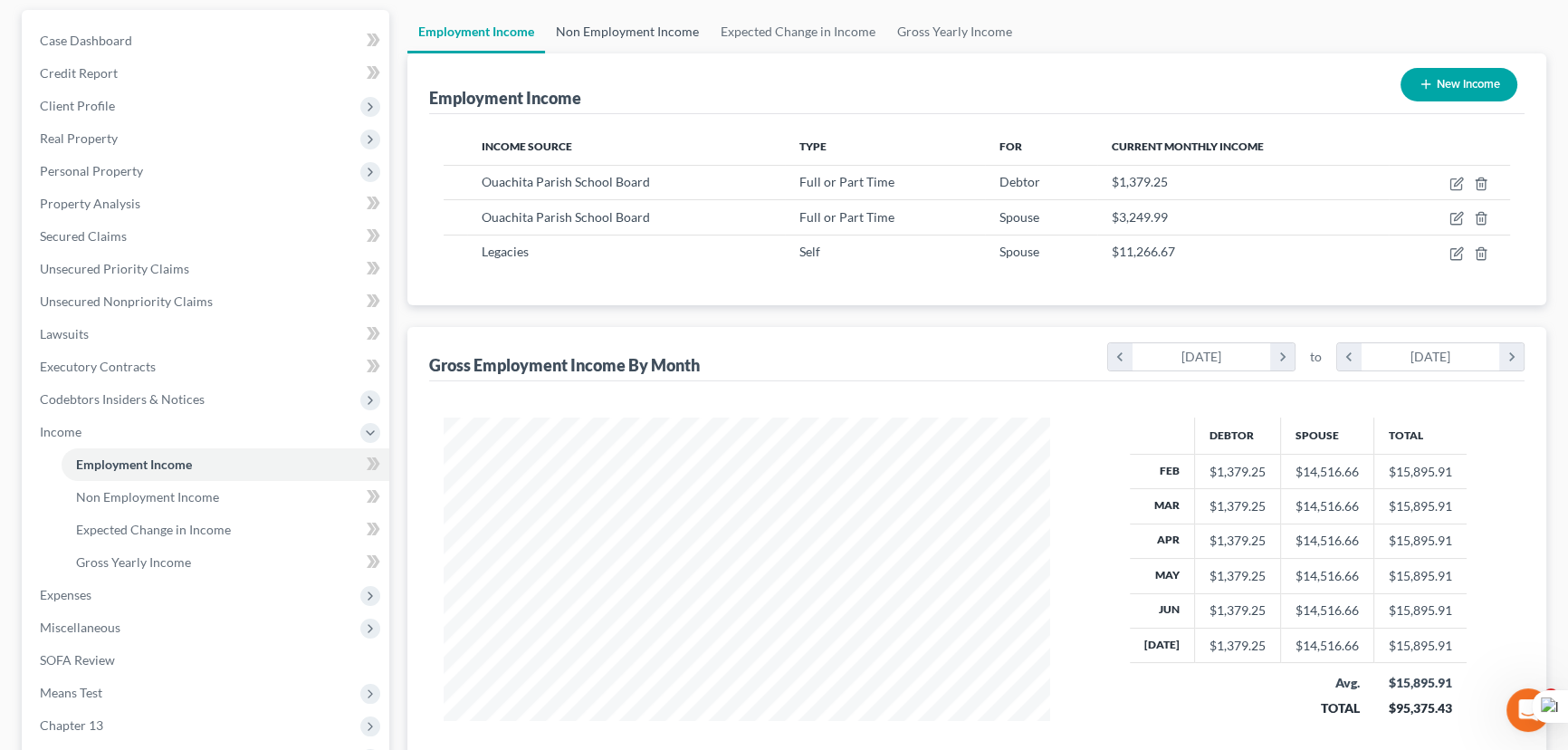
click at [627, 30] on link "Non Employment Income" at bounding box center [627, 32] width 165 height 44
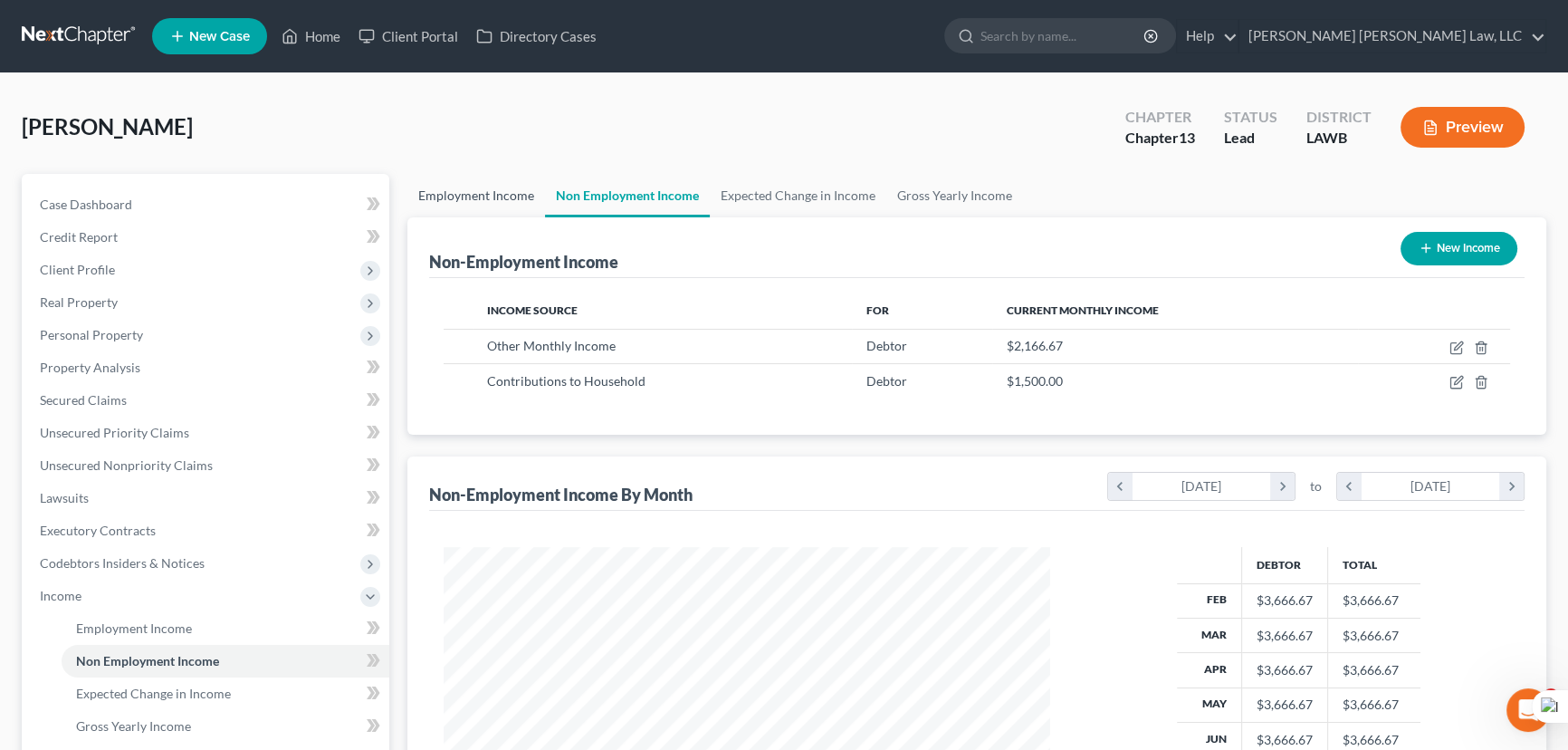
scroll to position [325, 643]
click at [519, 190] on link "Employment Income" at bounding box center [476, 196] width 138 height 44
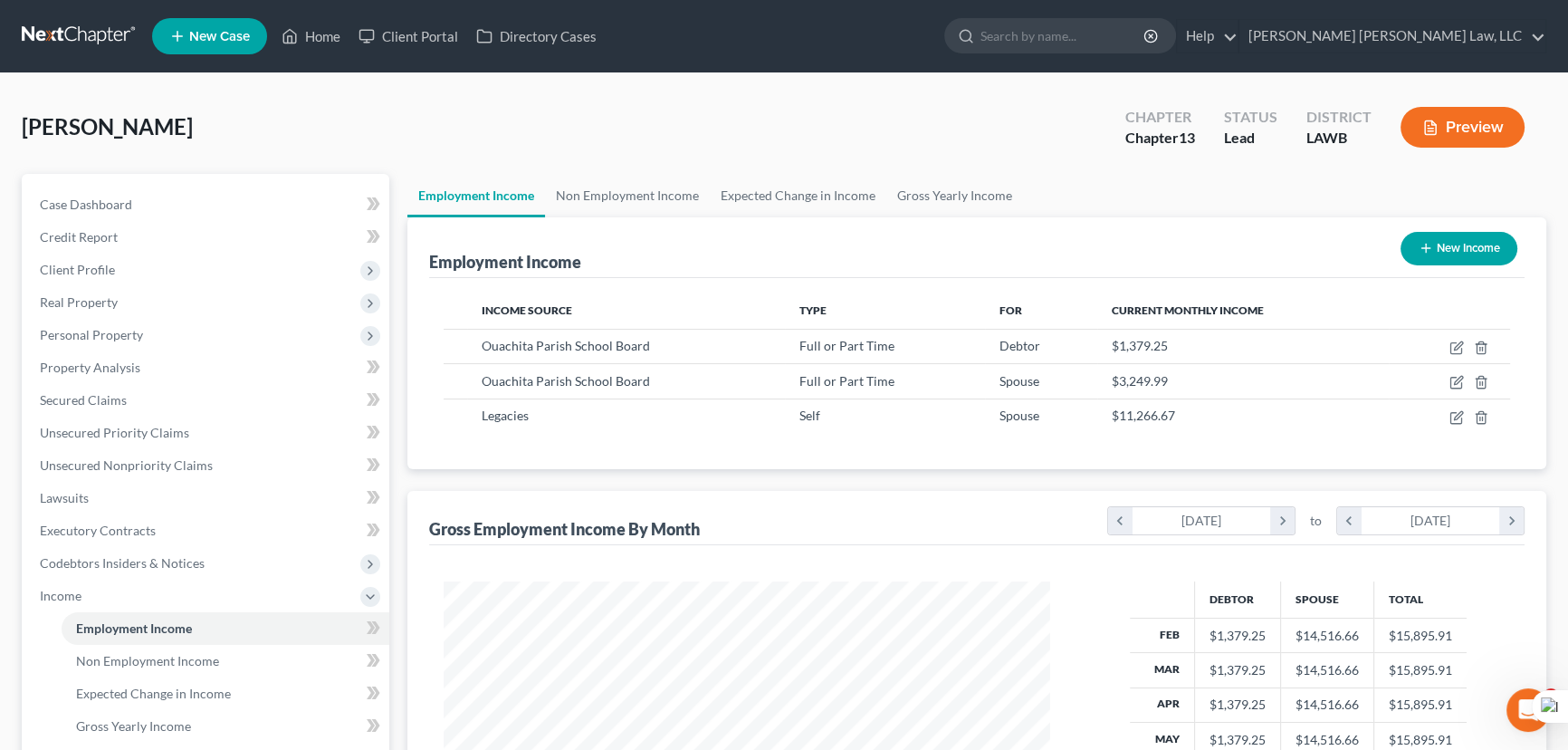
scroll to position [325, 643]
click at [634, 178] on link "Non Employment Income" at bounding box center [627, 196] width 165 height 44
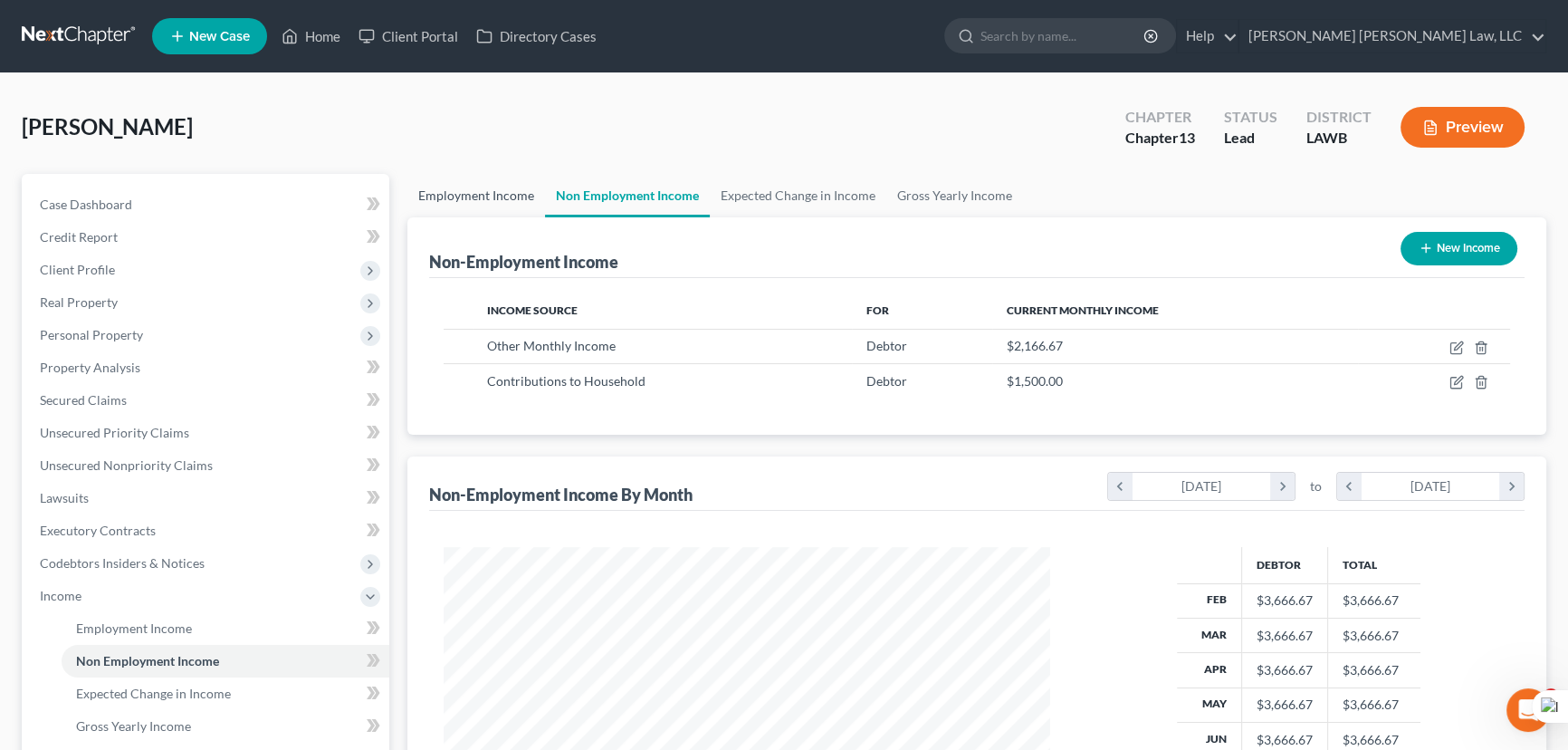
click at [508, 192] on link "Employment Income" at bounding box center [476, 196] width 138 height 44
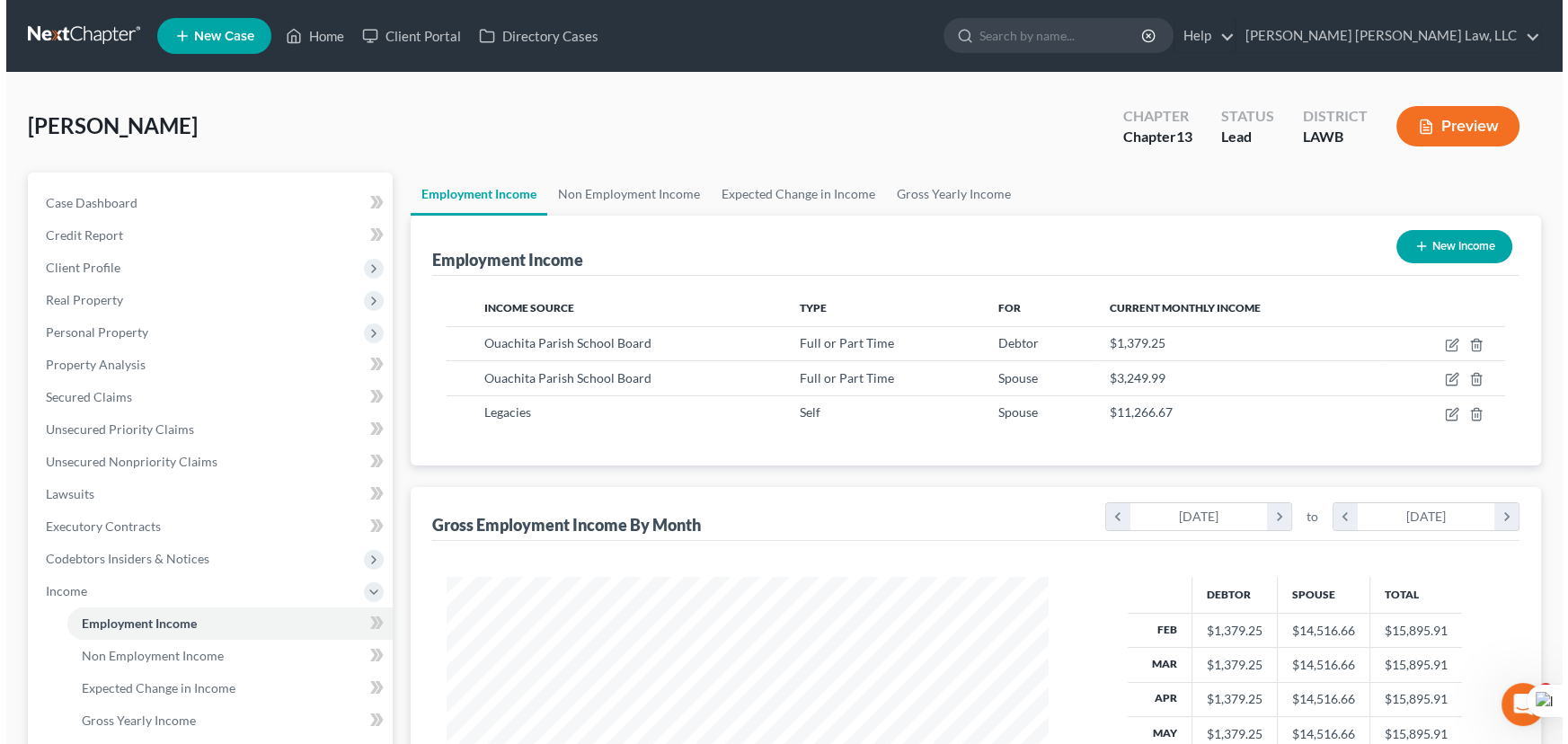
scroll to position [322, 638]
click at [1446, 259] on button "New Income" at bounding box center [1448, 247] width 116 height 34
select select "0"
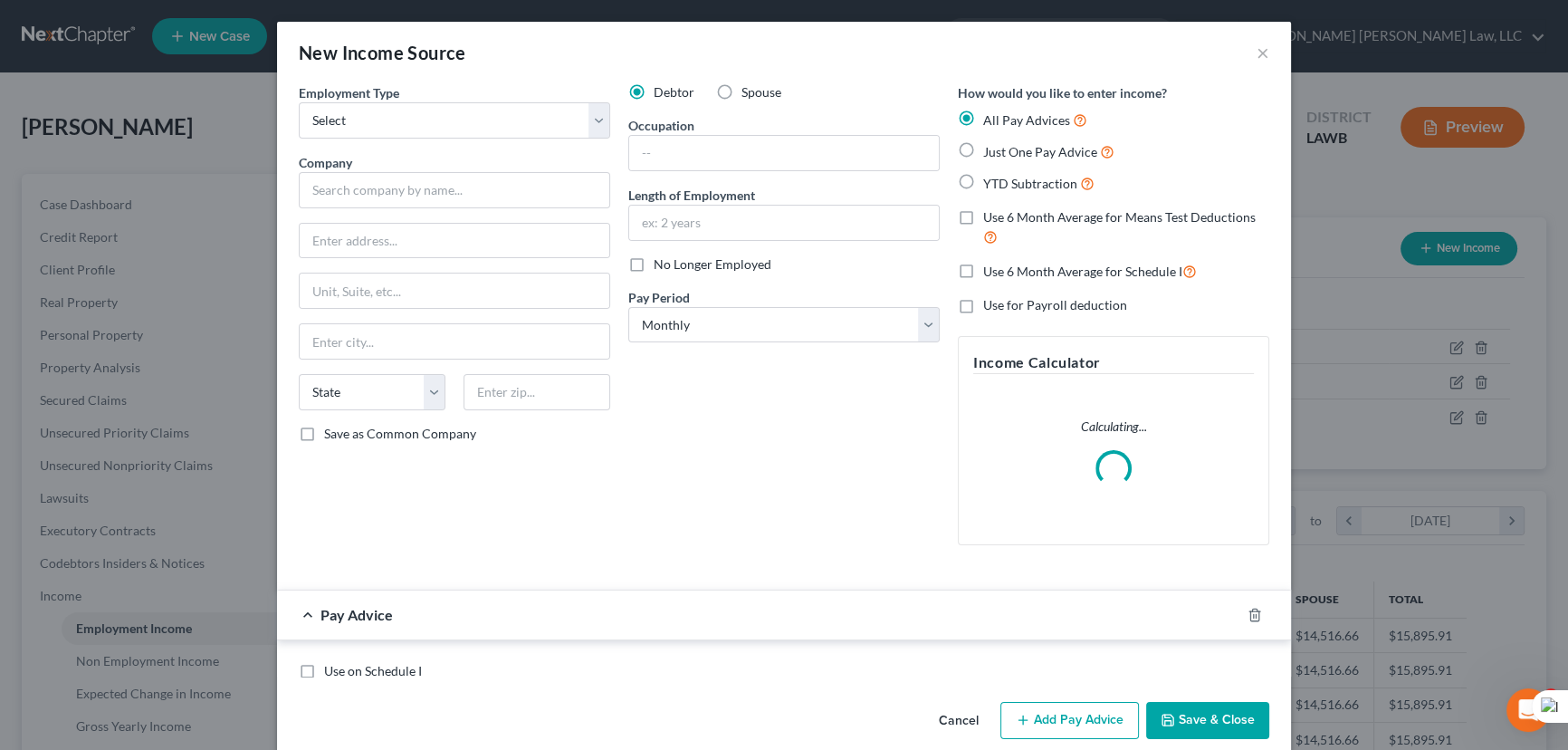
scroll to position [325, 648]
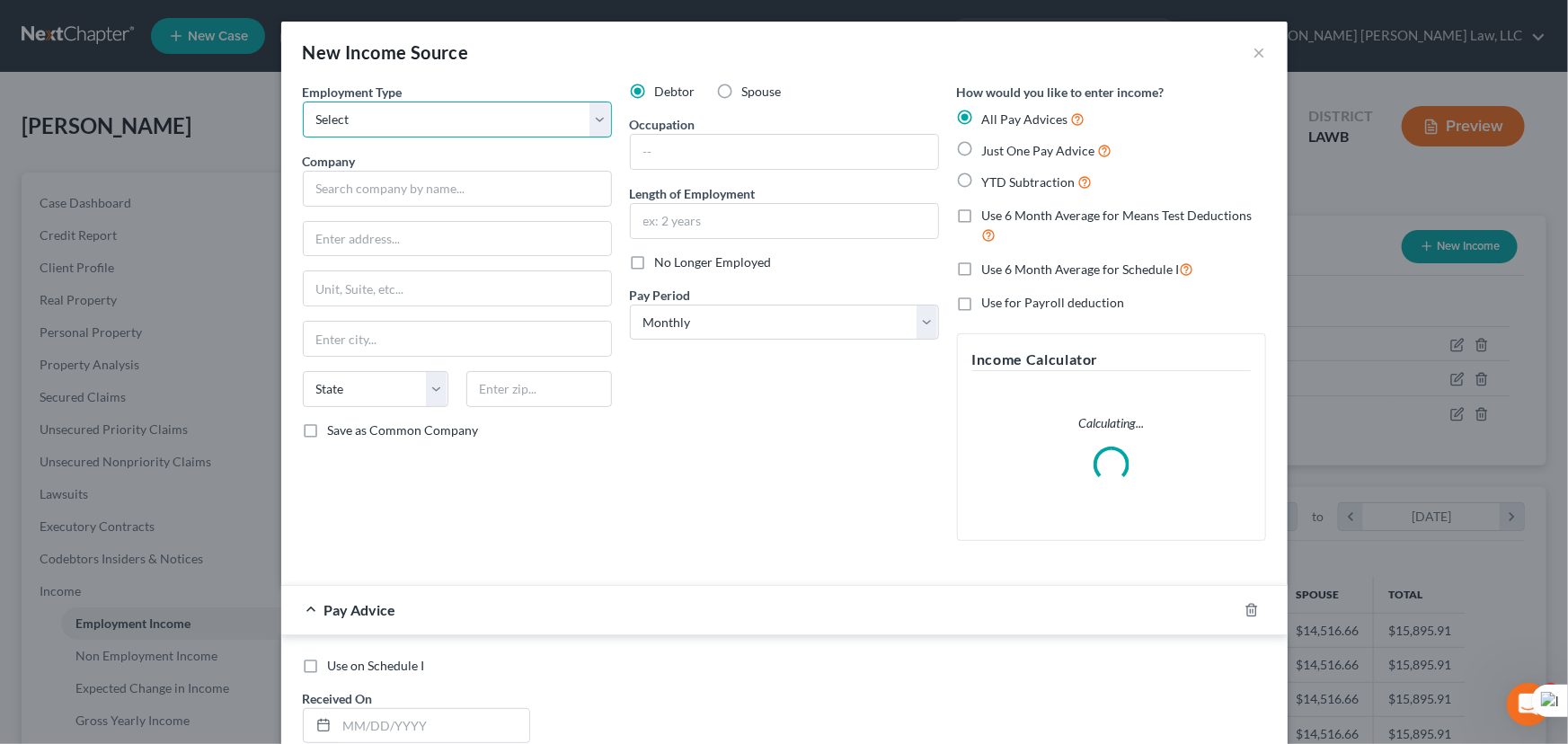
click at [383, 121] on select "Select Full or [DEMOGRAPHIC_DATA] Employment Self Employment" at bounding box center [457, 120] width 309 height 36
select select "0"
click at [303, 102] on select "Select Full or [DEMOGRAPHIC_DATA] Employment Self Employment" at bounding box center [457, 120] width 309 height 36
click at [384, 175] on input "text" at bounding box center [457, 189] width 309 height 36
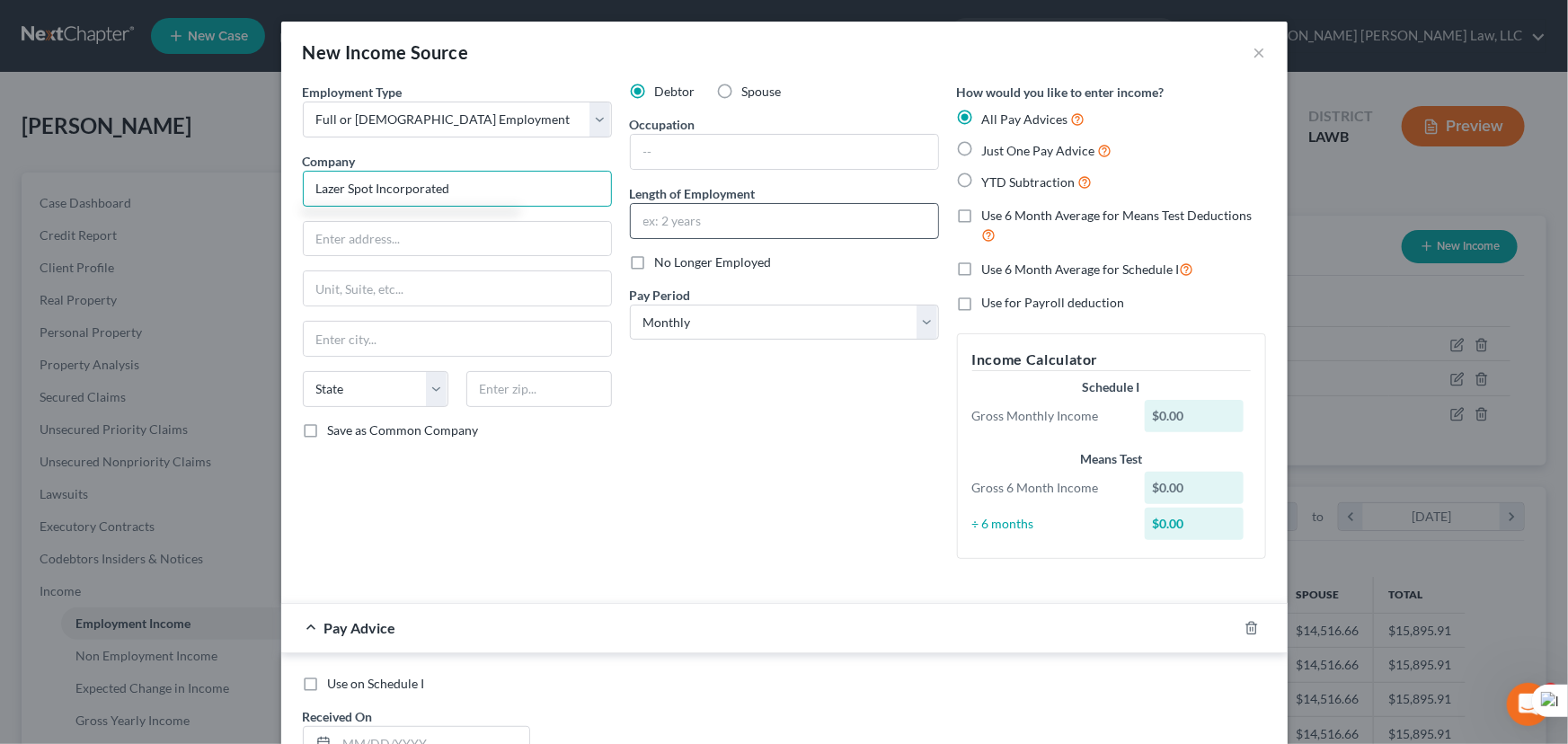
type input "Lazer Spot Incorporated"
click at [692, 225] on input "text" at bounding box center [784, 221] width 308 height 34
type input "5 months"
click at [654, 332] on select "Select Monthly Twice Monthly Every Other Week Weekly" at bounding box center [784, 323] width 309 height 36
click at [665, 133] on div "Occupation" at bounding box center [784, 142] width 309 height 54
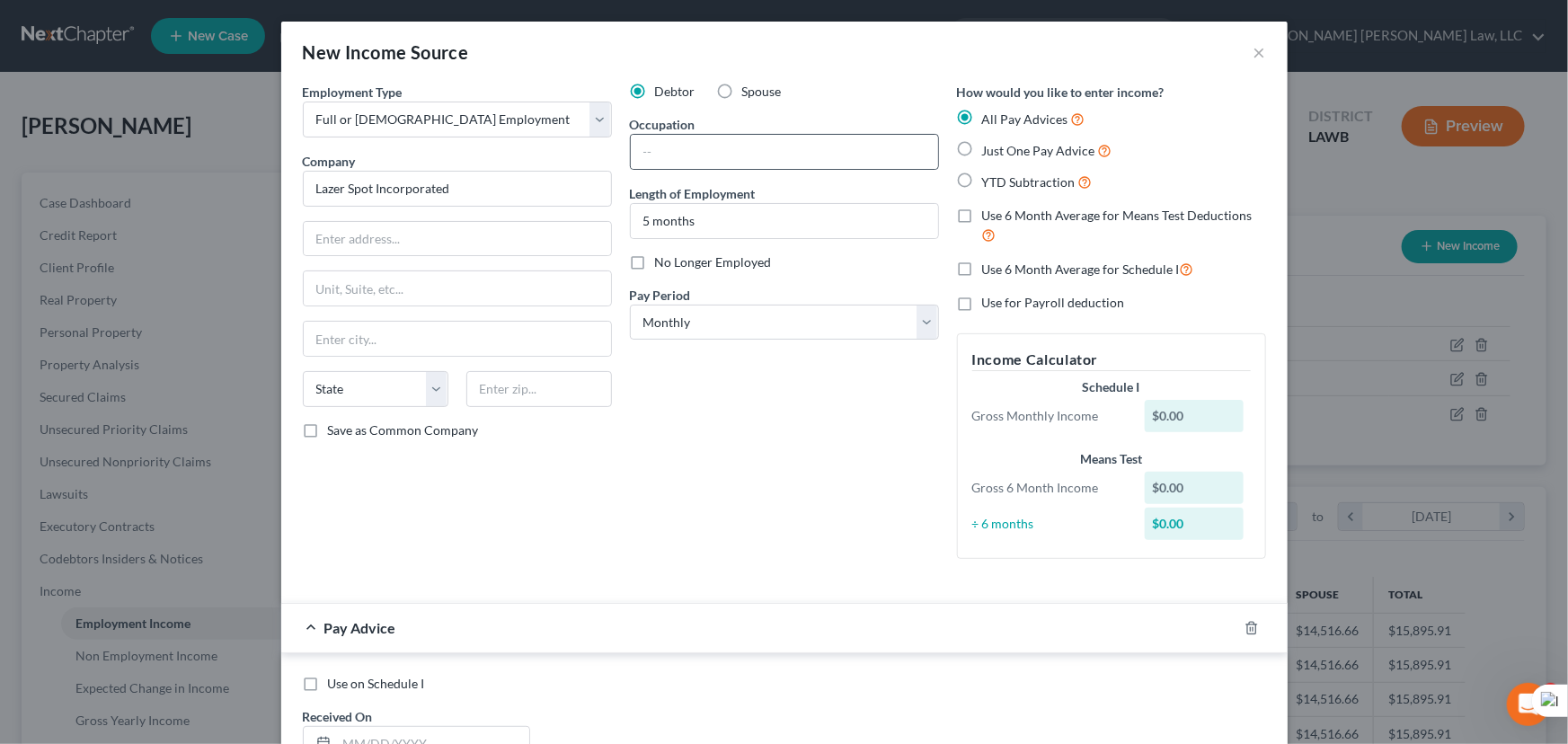
click at [665, 134] on div at bounding box center [784, 152] width 309 height 36
click at [660, 144] on input "text" at bounding box center [784, 152] width 308 height 34
click at [722, 142] on input "text" at bounding box center [784, 152] width 308 height 34
click at [842, 111] on div "Debtor Spouse Occupation Length of Employment 5 months No Longer Employed Pay P…" at bounding box center [784, 328] width 328 height 491
click at [781, 150] on input "text" at bounding box center [784, 152] width 308 height 34
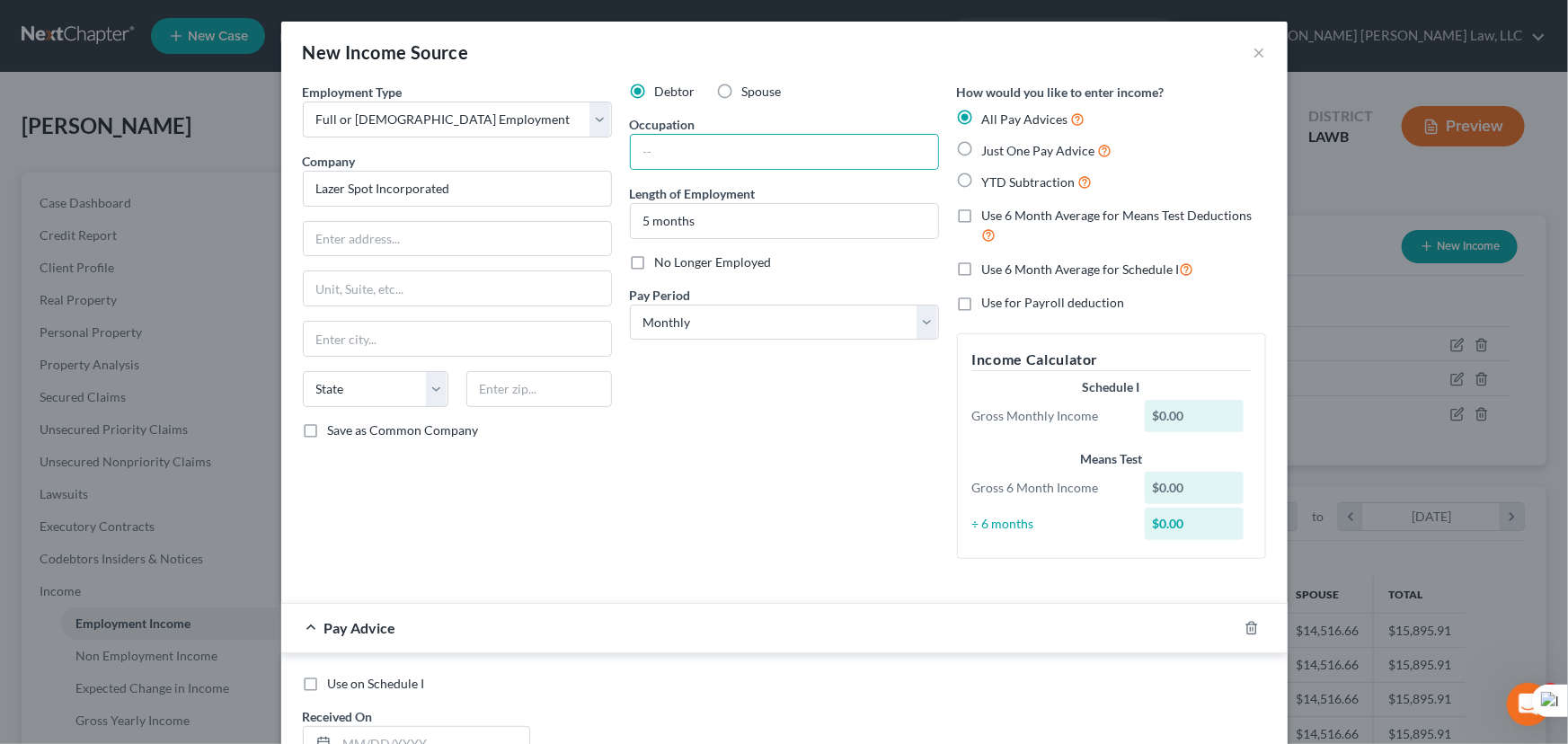
click at [832, 90] on div "Debtor Spouse" at bounding box center [784, 92] width 309 height 18
click at [696, 143] on input "text" at bounding box center [784, 152] width 308 height 34
type input "Driver"
click at [768, 318] on select "Select Monthly Twice Monthly Every Other Week Weekly" at bounding box center [784, 323] width 309 height 36
select select "3"
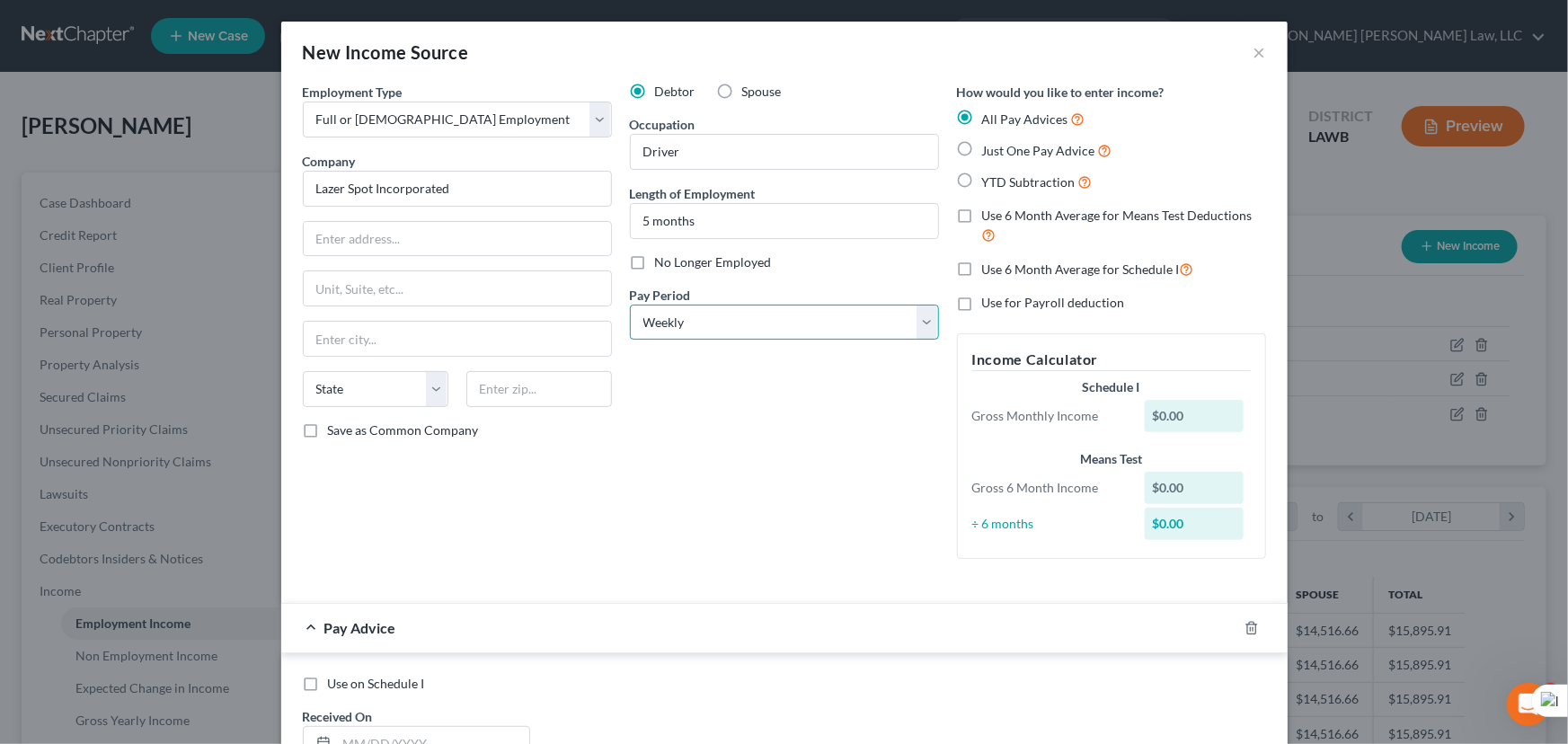
click at [630, 305] on select "Select Monthly Twice Monthly Every Other Week Weekly" at bounding box center [784, 323] width 309 height 36
click at [1251, 627] on icon "button" at bounding box center [1252, 628] width 15 height 15
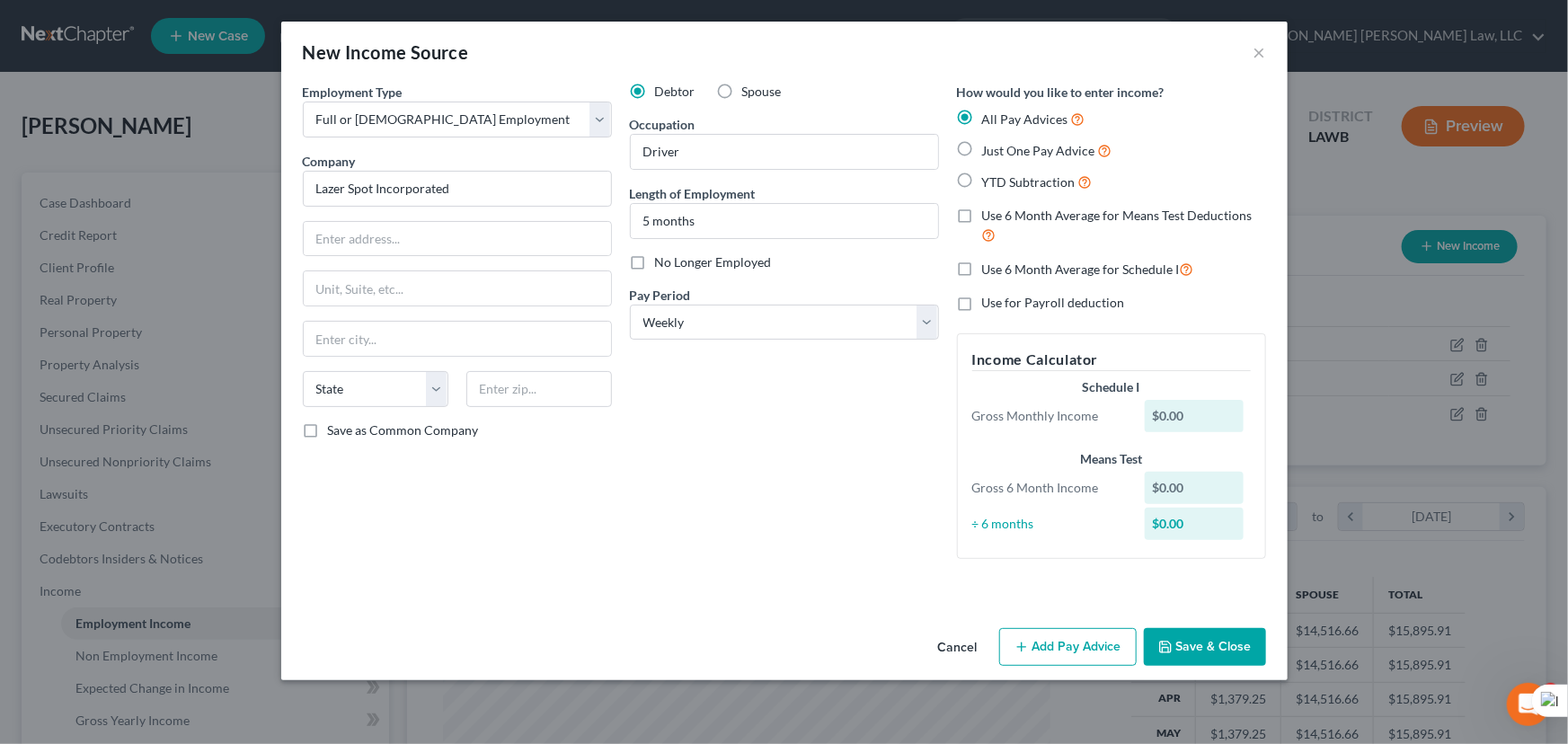
click at [1217, 643] on button "Save & Close" at bounding box center [1205, 647] width 122 height 38
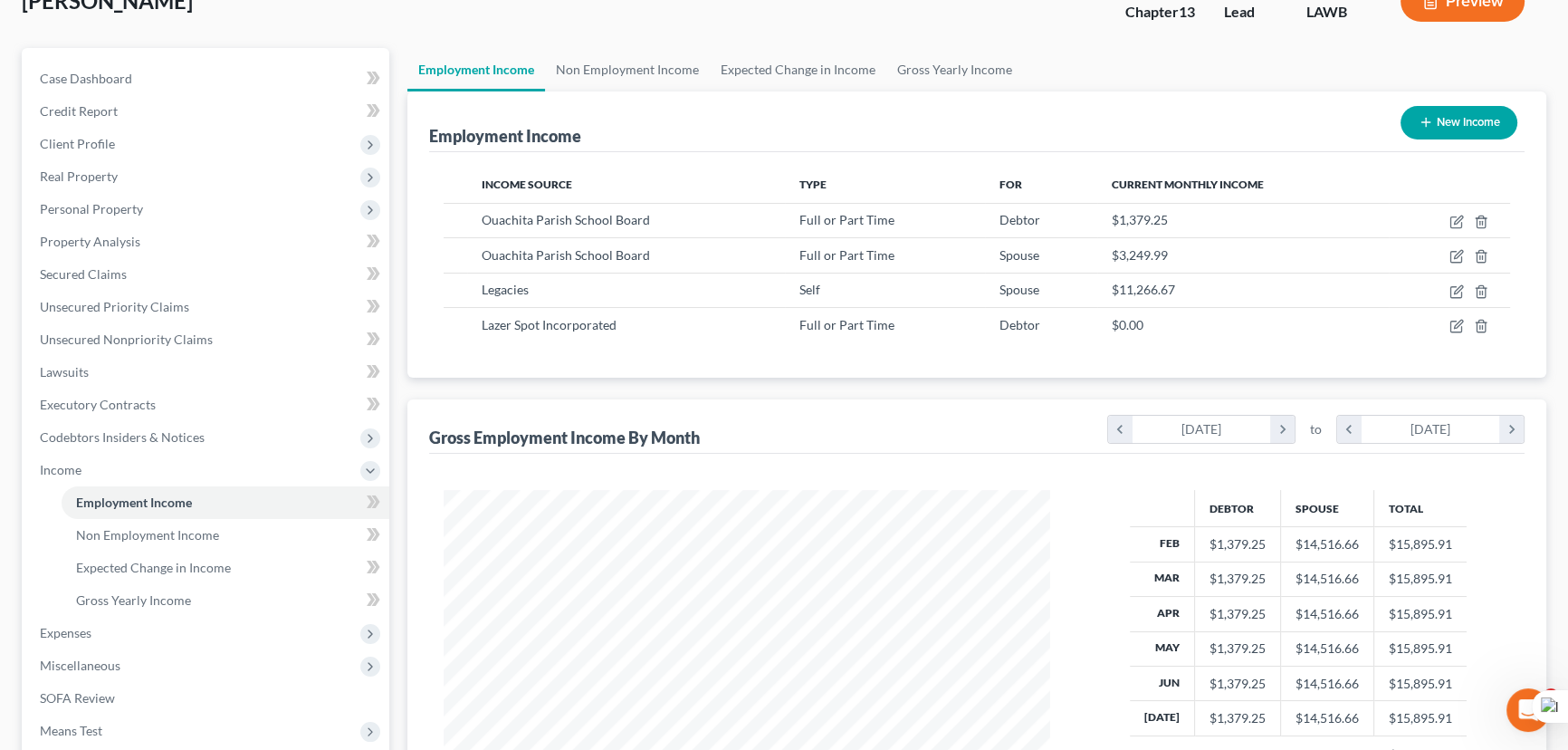
scroll to position [164, 0]
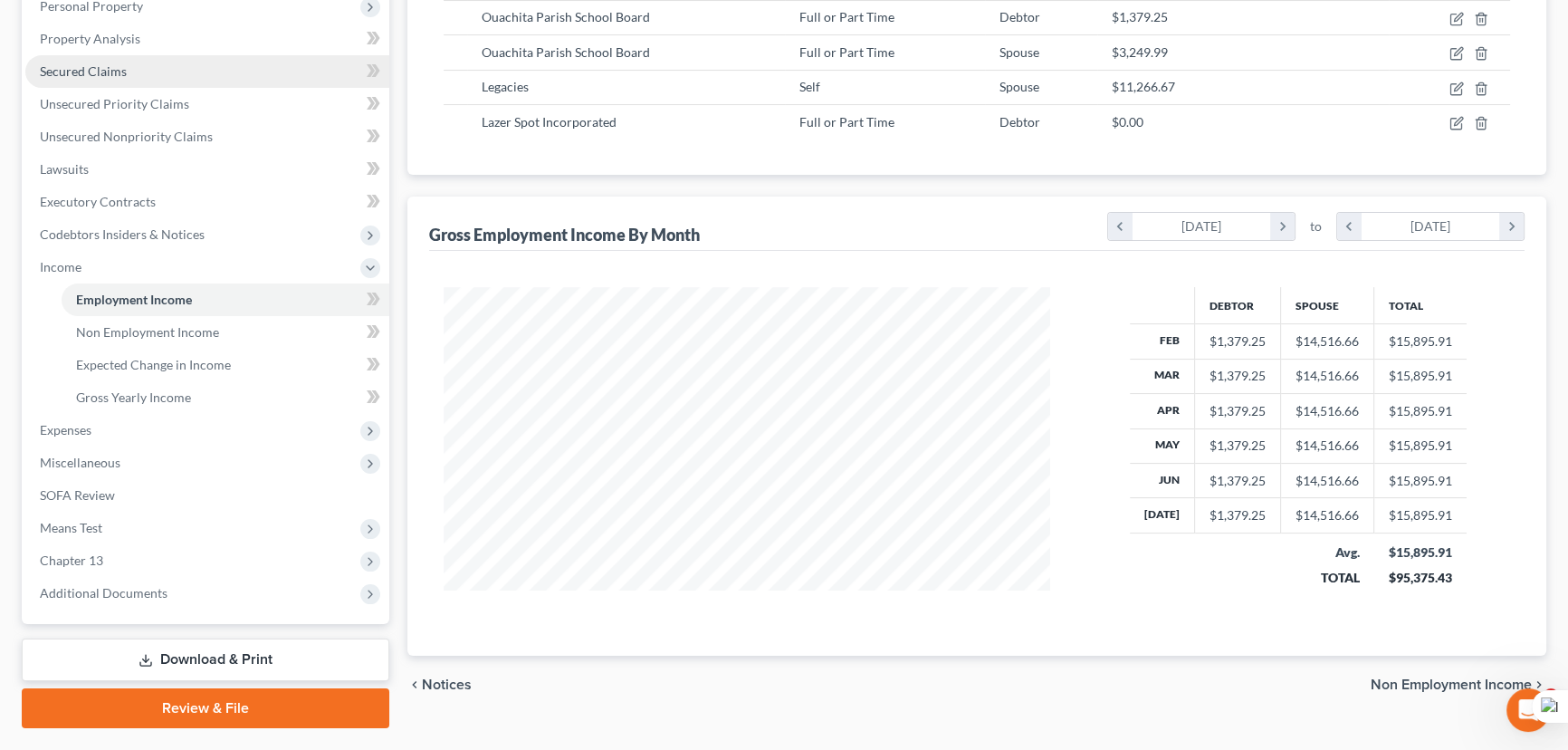
click at [166, 56] on link "Secured Claims" at bounding box center [208, 71] width 364 height 33
